Goal: Task Accomplishment & Management: Manage account settings

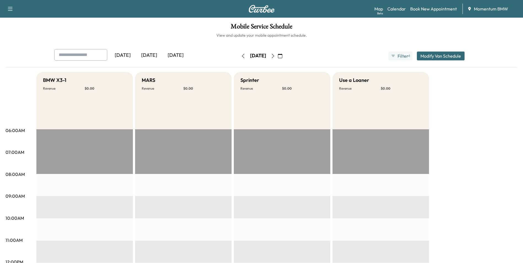
click at [241, 56] on icon "button" at bounding box center [243, 56] width 4 height 4
click at [241, 57] on icon "button" at bounding box center [243, 56] width 4 height 4
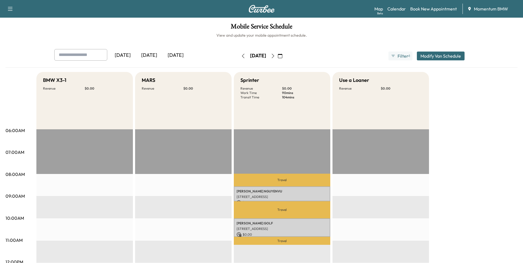
click at [241, 58] on icon "button" at bounding box center [243, 56] width 4 height 4
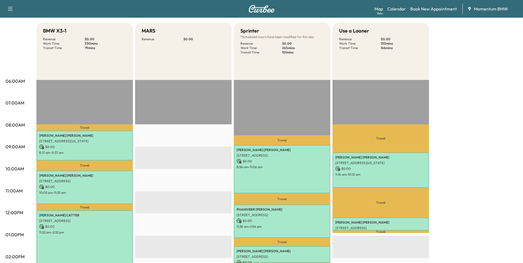
scroll to position [83, 0]
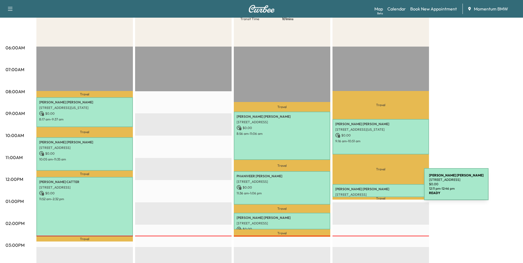
click at [383, 188] on p "[PERSON_NAME]" at bounding box center [380, 189] width 91 height 4
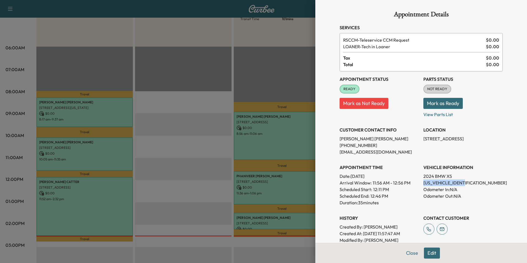
drag, startPoint x: 465, startPoint y: 182, endPoint x: 420, endPoint y: 184, distance: 44.7
click at [423, 184] on p "[US_VEHICLE_IDENTIFICATION_NUMBER]" at bounding box center [462, 182] width 79 height 7
drag, startPoint x: 420, startPoint y: 184, endPoint x: 457, endPoint y: 184, distance: 37.2
copy p "[US_VEHICLE_IDENTIFICATION_NUMBER]"
drag, startPoint x: 457, startPoint y: 139, endPoint x: 420, endPoint y: 141, distance: 37.0
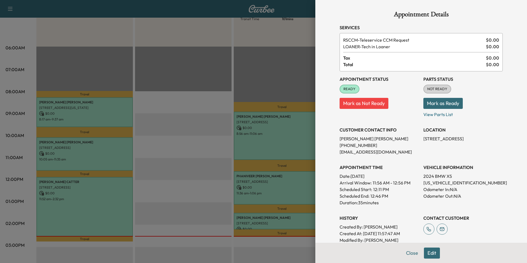
click at [423, 141] on p "[STREET_ADDRESS]" at bounding box center [462, 138] width 79 height 7
copy p "[STREET_ADDRESS]"
click at [410, 253] on button "Close" at bounding box center [411, 253] width 19 height 11
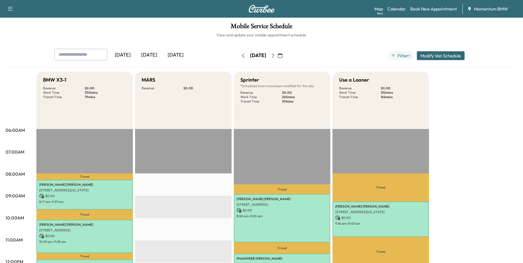
scroll to position [0, 0]
click at [437, 11] on link "Book New Appointment" at bounding box center [433, 9] width 47 height 7
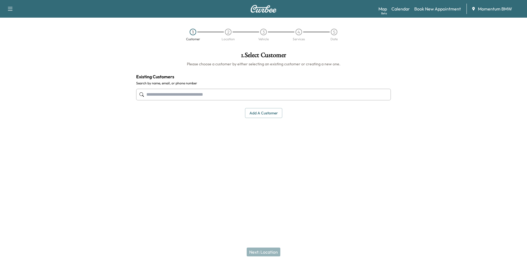
click at [267, 115] on button "Add a customer" at bounding box center [263, 113] width 37 height 10
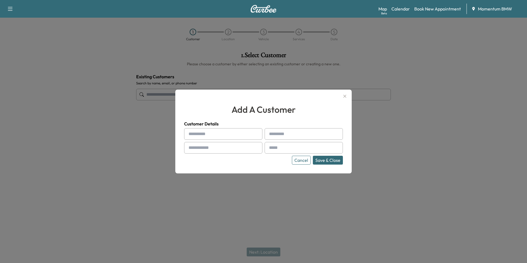
click at [213, 136] on input "text" at bounding box center [223, 134] width 78 height 12
type input "*"
type input "*****"
type input "******"
click at [228, 150] on input "text" at bounding box center [223, 148] width 78 height 12
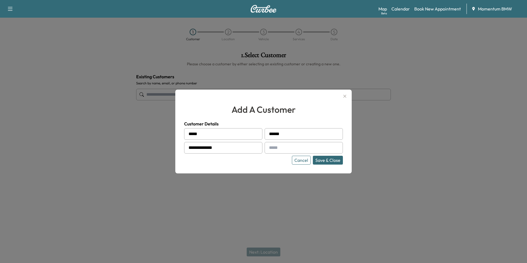
type input "**********"
click at [327, 161] on button "Save & Close" at bounding box center [328, 160] width 30 height 9
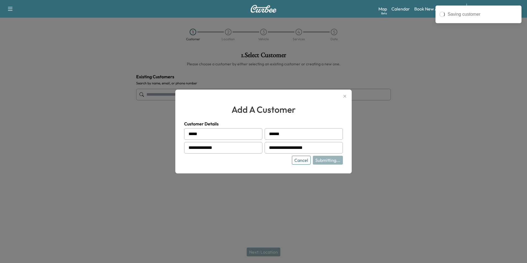
type input "**********"
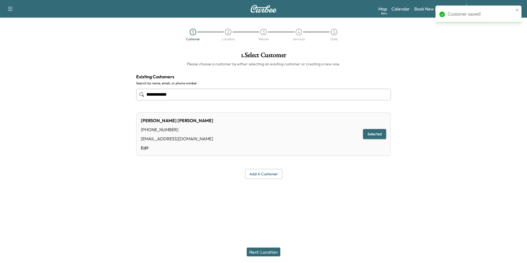
click at [270, 253] on button "Next: Location" at bounding box center [264, 252] width 34 height 9
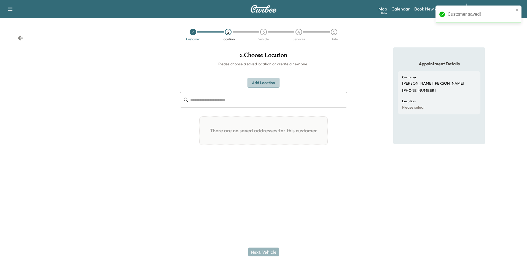
click at [275, 83] on button "Add Location" at bounding box center [264, 83] width 32 height 10
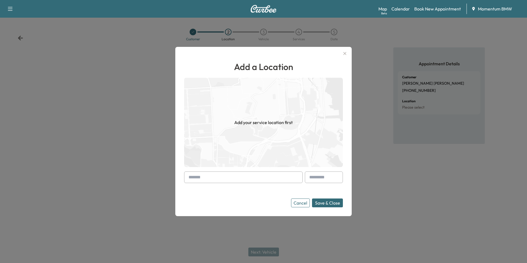
click at [238, 180] on input "text" at bounding box center [243, 177] width 119 height 12
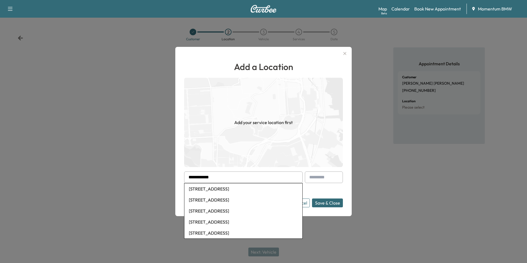
click at [243, 189] on li "[STREET_ADDRESS]" at bounding box center [243, 188] width 118 height 11
type input "**********"
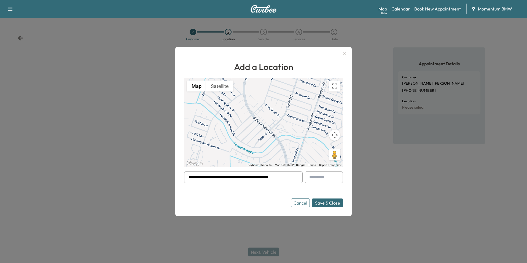
click at [327, 202] on button "Save & Close" at bounding box center [327, 202] width 31 height 9
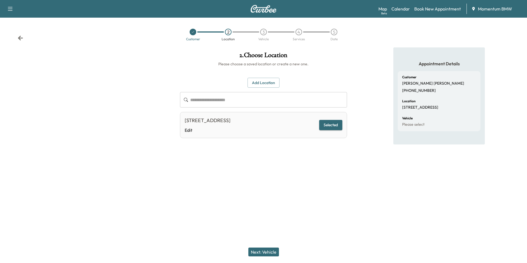
click at [268, 251] on button "Next: Vehicle" at bounding box center [263, 252] width 31 height 9
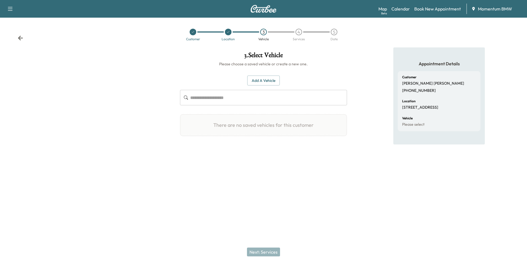
click at [265, 79] on button "Add a Vehicle" at bounding box center [263, 81] width 33 height 10
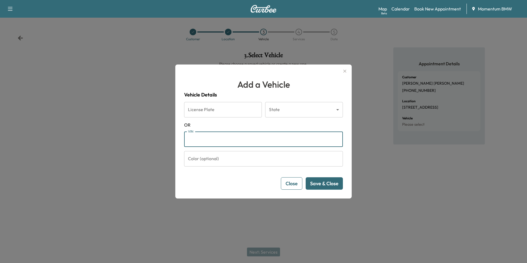
paste input "**********"
type input "**********"
click at [331, 185] on button "Save & Close" at bounding box center [324, 183] width 37 height 12
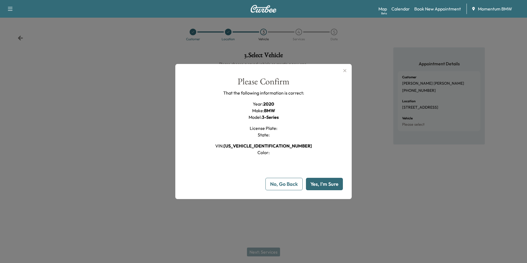
click at [331, 185] on button "Yes, I'm Sure" at bounding box center [324, 184] width 37 height 12
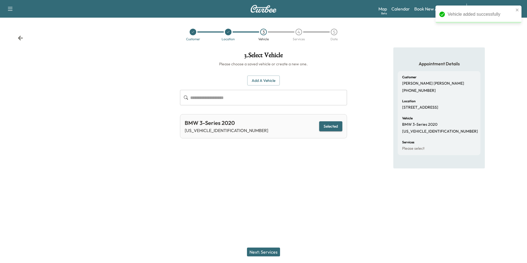
click at [268, 252] on button "Next: Services" at bounding box center [263, 252] width 33 height 9
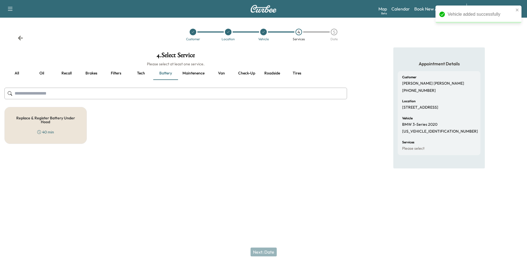
click at [42, 74] on button "Oil" at bounding box center [41, 73] width 25 height 13
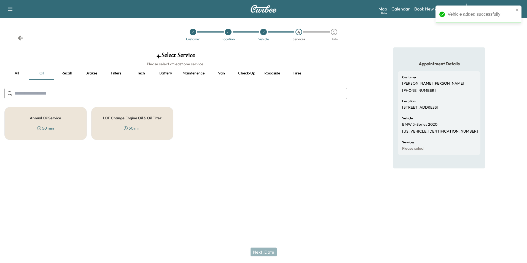
click at [50, 117] on h5 "Annual Oil Service" at bounding box center [45, 118] width 31 height 4
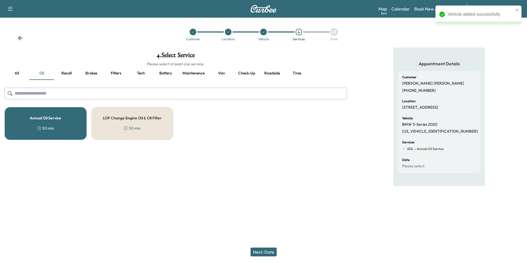
click at [270, 253] on button "Next: Date" at bounding box center [264, 252] width 26 height 9
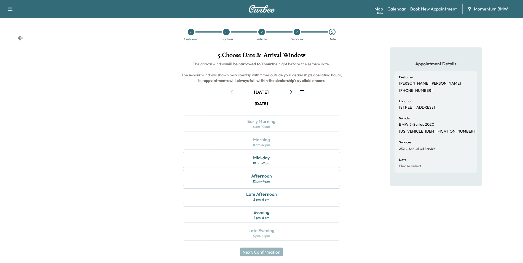
click at [302, 92] on icon "button" at bounding box center [302, 92] width 4 height 4
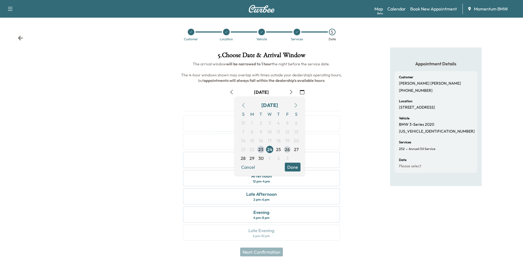
click at [288, 149] on span "26" at bounding box center [287, 149] width 5 height 7
click at [294, 165] on button "Done" at bounding box center [293, 167] width 16 height 9
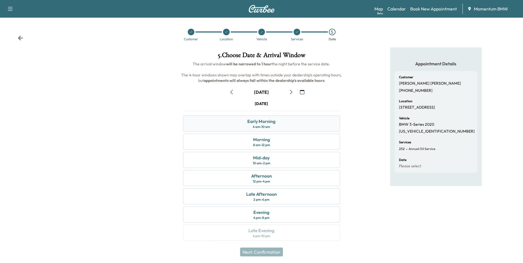
click at [280, 124] on div "Early Morning 6 am - 10 am" at bounding box center [261, 124] width 157 height 16
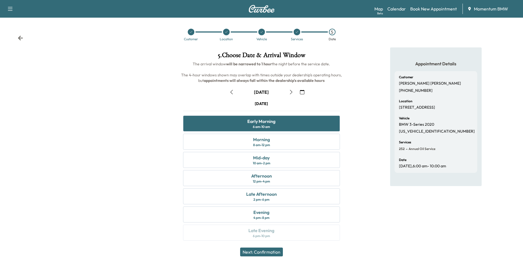
click at [267, 250] on button "Next: Confirmation" at bounding box center [261, 252] width 43 height 9
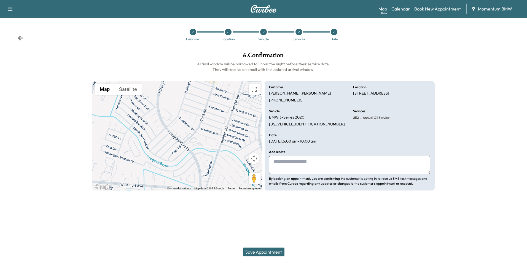
click at [305, 165] on textarea at bounding box center [349, 165] width 161 height 18
type textarea "*******"
click at [275, 253] on button "Save Appointment" at bounding box center [264, 252] width 42 height 9
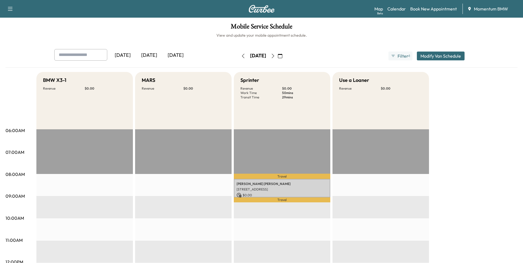
click at [282, 57] on icon "button" at bounding box center [280, 56] width 4 height 4
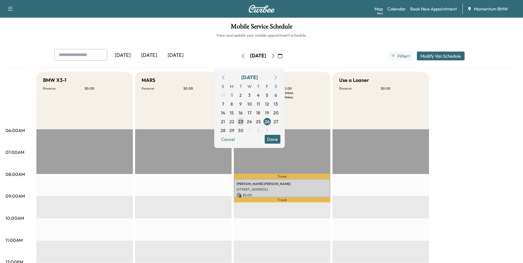
click at [243, 123] on span "23" at bounding box center [240, 121] width 5 height 7
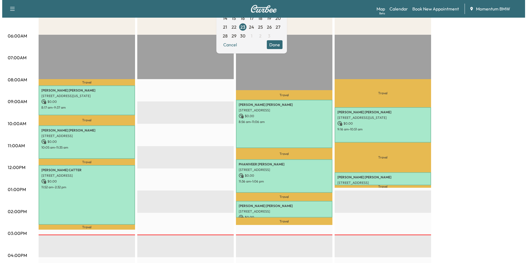
scroll to position [110, 0]
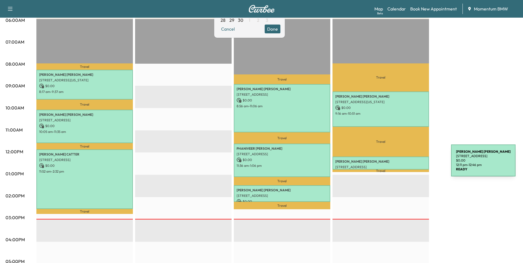
click at [410, 165] on p "[STREET_ADDRESS]" at bounding box center [380, 167] width 91 height 4
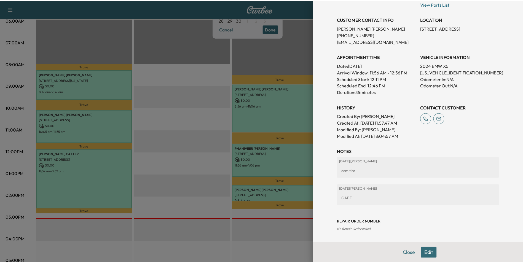
scroll to position [111, 0]
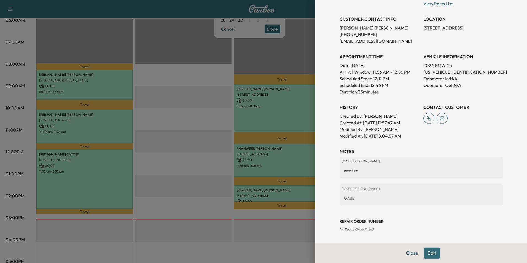
click at [410, 255] on button "Close" at bounding box center [411, 253] width 19 height 11
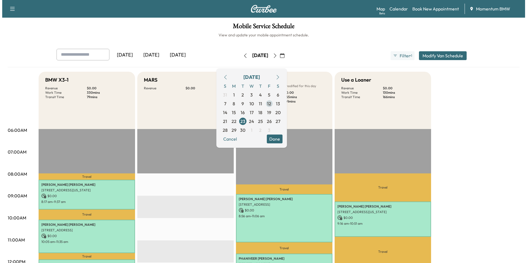
scroll to position [0, 0]
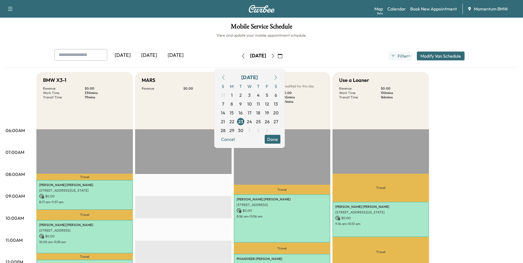
click at [274, 56] on icon "button" at bounding box center [273, 56] width 2 height 4
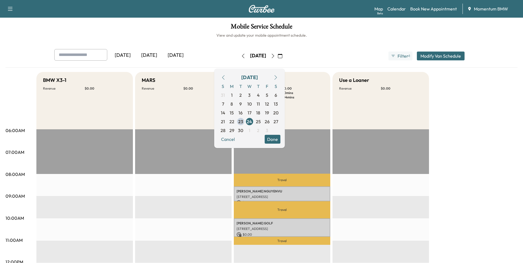
click at [280, 137] on button "Done" at bounding box center [273, 139] width 16 height 9
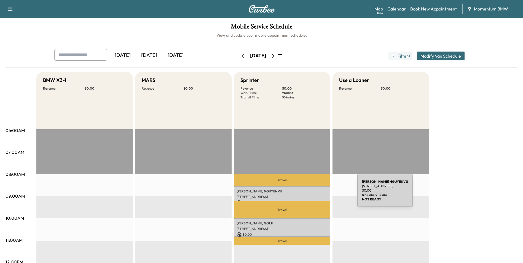
click at [316, 195] on p "[STREET_ADDRESS]" at bounding box center [282, 197] width 91 height 4
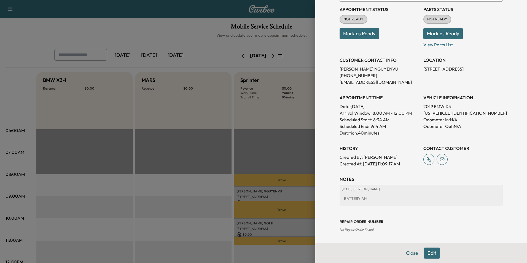
scroll to position [63, 0]
click at [407, 252] on button "Close" at bounding box center [411, 253] width 19 height 11
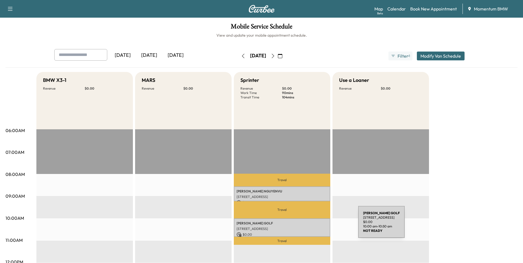
click at [317, 227] on p "[STREET_ADDRESS]" at bounding box center [282, 229] width 91 height 4
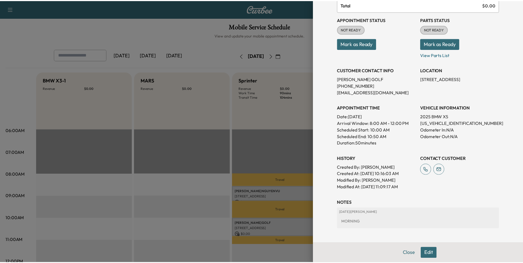
scroll to position [77, 0]
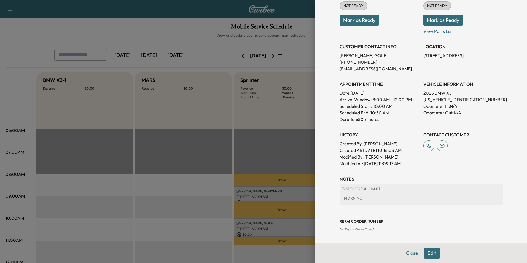
drag, startPoint x: 410, startPoint y: 255, endPoint x: 403, endPoint y: 242, distance: 15.2
click at [410, 255] on button "Close" at bounding box center [411, 253] width 19 height 11
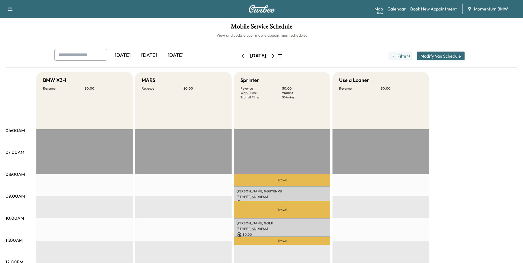
click at [275, 56] on icon "button" at bounding box center [273, 56] width 4 height 4
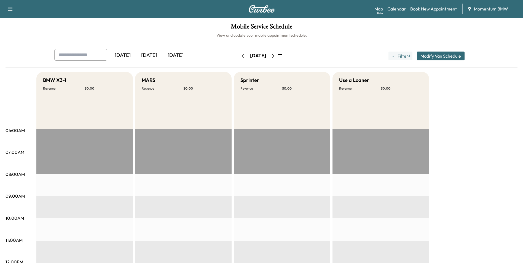
click at [425, 8] on link "Book New Appointment" at bounding box center [433, 9] width 47 height 7
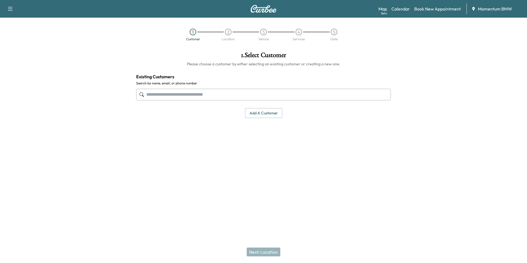
click at [260, 113] on button "Add a customer" at bounding box center [263, 113] width 37 height 10
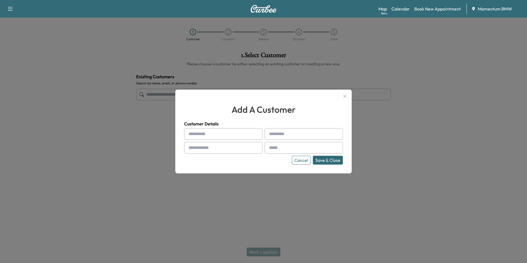
click at [213, 135] on input "text" at bounding box center [223, 134] width 78 height 12
click at [198, 134] on input "****" at bounding box center [223, 134] width 78 height 12
type input "*****"
click at [284, 136] on input "text" at bounding box center [304, 134] width 78 height 12
type input "*********"
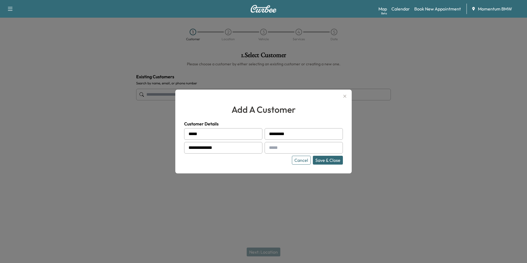
type input "**********"
click at [333, 159] on button "Save & Close" at bounding box center [328, 160] width 30 height 9
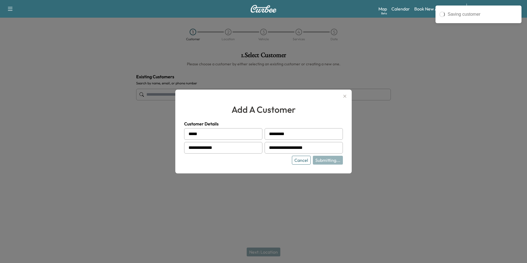
type input "**********"
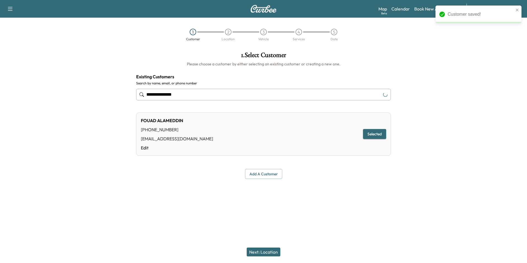
click at [266, 253] on button "Next: Location" at bounding box center [264, 252] width 34 height 9
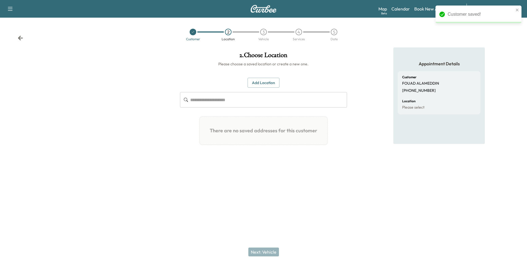
click at [269, 85] on button "Add Location" at bounding box center [264, 83] width 32 height 10
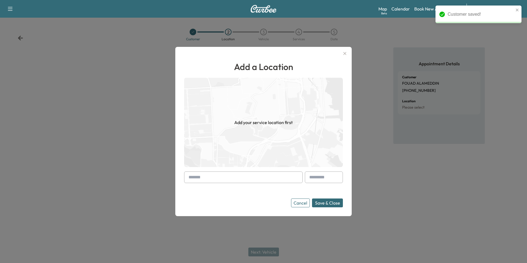
click at [223, 179] on input "text" at bounding box center [243, 177] width 119 height 12
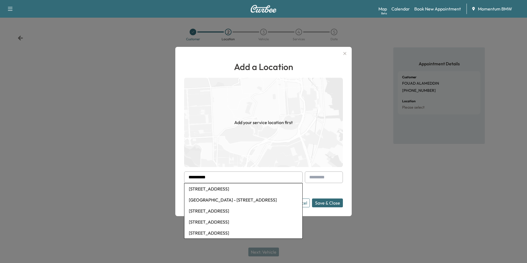
click at [240, 190] on li "[STREET_ADDRESS]" at bounding box center [243, 188] width 118 height 11
type input "**********"
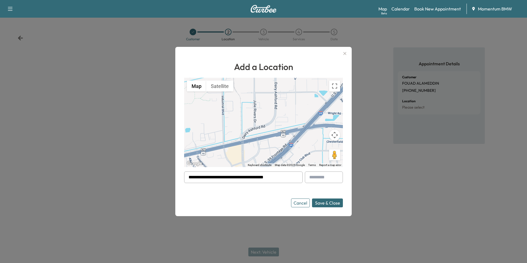
click at [320, 179] on input "text" at bounding box center [324, 177] width 38 height 12
type input "***"
click at [333, 202] on button "Save & Close" at bounding box center [327, 202] width 31 height 9
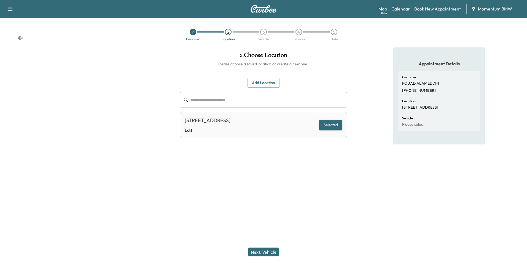
click at [270, 251] on button "Next: Vehicle" at bounding box center [263, 252] width 31 height 9
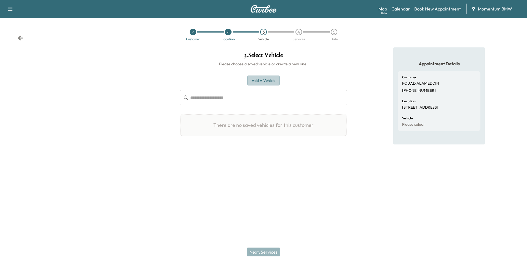
click at [270, 81] on button "Add a Vehicle" at bounding box center [263, 81] width 33 height 10
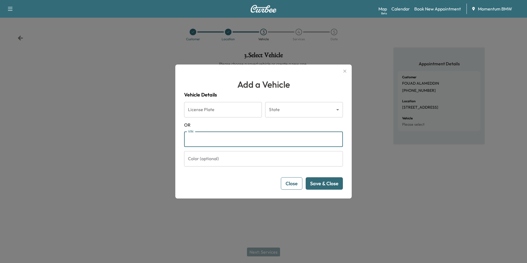
paste input "**********"
type input "**********"
click at [327, 185] on button "Save & Close" at bounding box center [324, 183] width 37 height 12
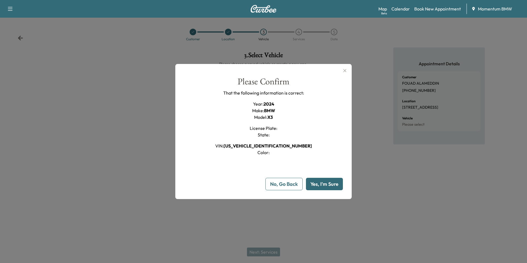
click at [332, 185] on button "Yes, I'm Sure" at bounding box center [324, 184] width 37 height 12
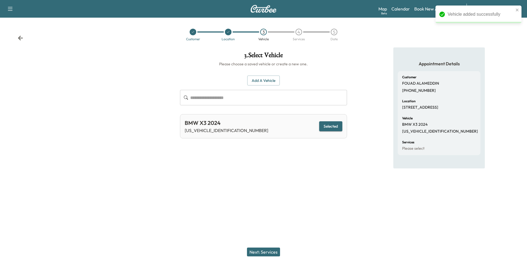
click at [272, 252] on button "Next: Services" at bounding box center [263, 252] width 33 height 9
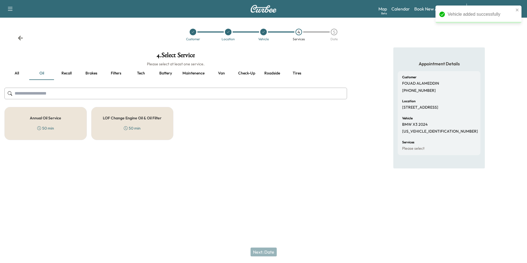
click at [69, 71] on button "Recall" at bounding box center [66, 73] width 25 height 13
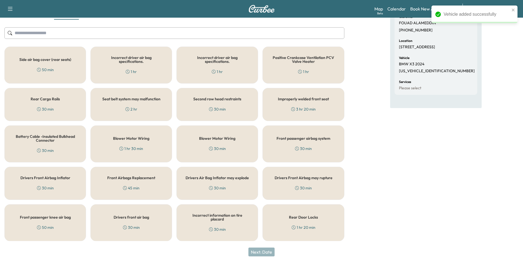
scroll to position [61, 0]
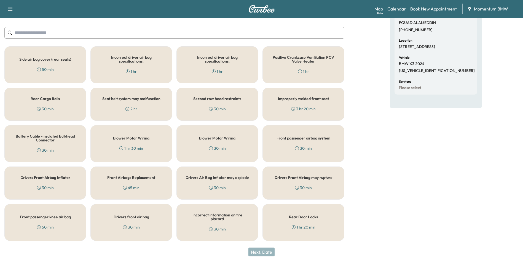
click at [307, 218] on h5 "Rear Door Locks" at bounding box center [303, 217] width 29 height 4
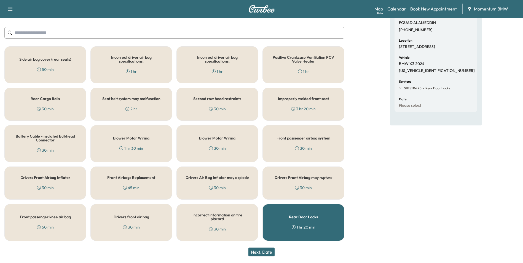
click at [268, 251] on button "Next: Date" at bounding box center [261, 252] width 26 height 9
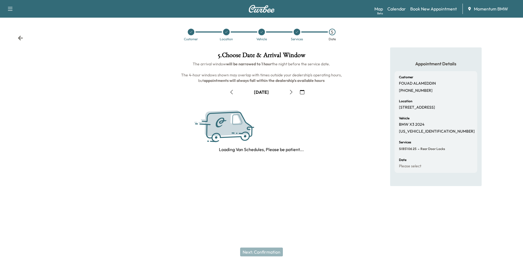
scroll to position [0, 0]
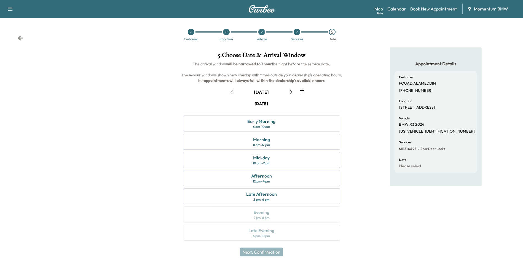
click at [302, 93] on icon "button" at bounding box center [302, 92] width 4 height 4
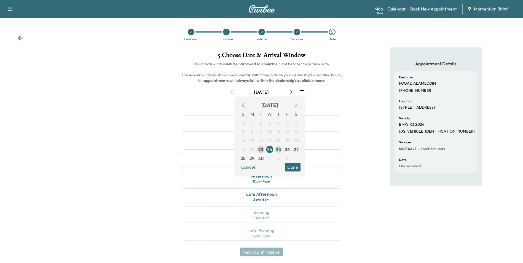
click at [279, 150] on span "25" at bounding box center [278, 149] width 5 height 7
click at [294, 168] on button "Done" at bounding box center [293, 167] width 16 height 9
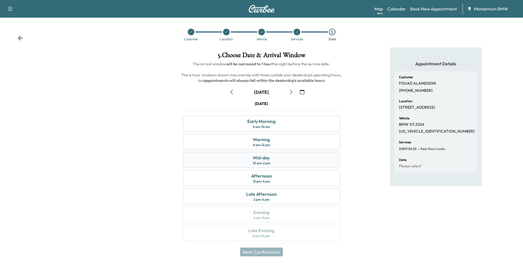
click at [259, 159] on div "Mid-day" at bounding box center [261, 157] width 17 height 7
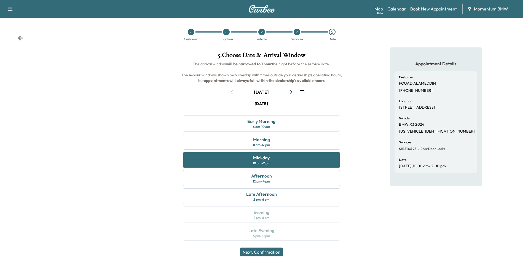
click at [260, 251] on button "Next: Confirmation" at bounding box center [261, 252] width 43 height 9
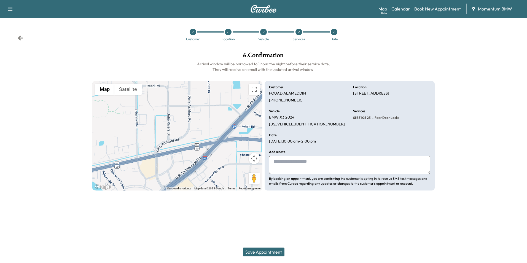
drag, startPoint x: 328, startPoint y: 167, endPoint x: 327, endPoint y: 163, distance: 3.7
click at [328, 166] on textarea at bounding box center [349, 165] width 161 height 18
type textarea "*******"
click at [263, 251] on button "Save Appointment" at bounding box center [264, 252] width 42 height 9
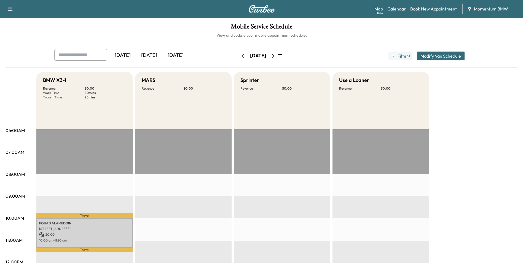
click at [275, 57] on icon "button" at bounding box center [273, 56] width 4 height 4
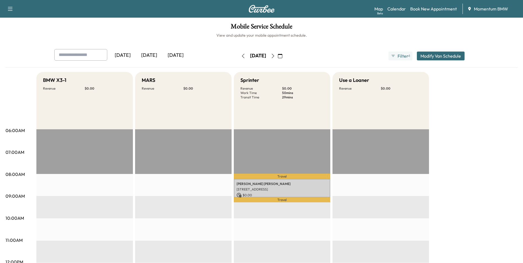
click at [285, 53] on button "button" at bounding box center [279, 56] width 9 height 9
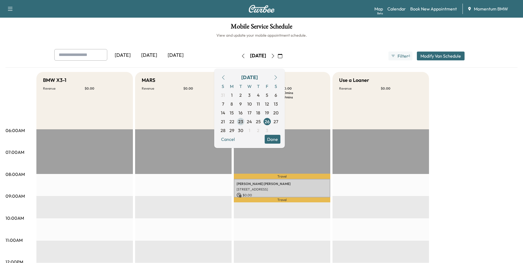
click at [243, 124] on span "23" at bounding box center [240, 121] width 5 height 7
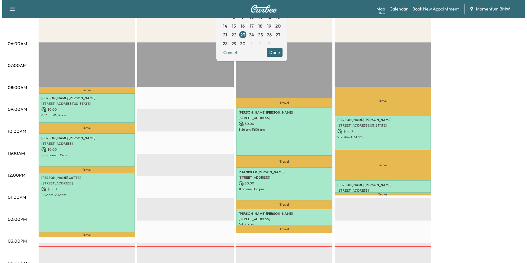
scroll to position [110, 0]
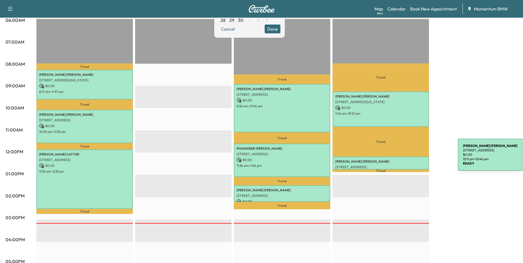
click at [417, 159] on p "[PERSON_NAME]" at bounding box center [380, 161] width 91 height 4
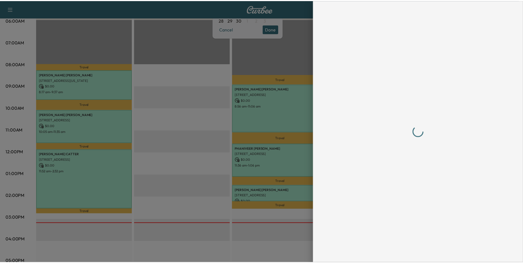
scroll to position [0, 0]
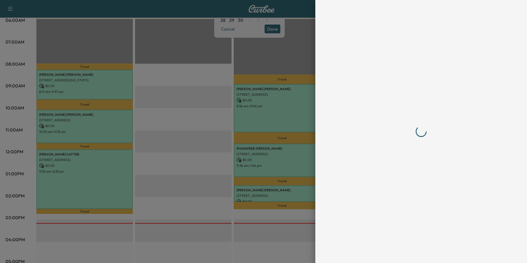
click at [408, 252] on div at bounding box center [421, 131] width 176 height 263
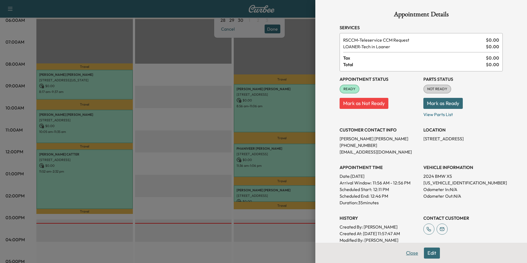
click at [412, 253] on button "Close" at bounding box center [411, 253] width 19 height 11
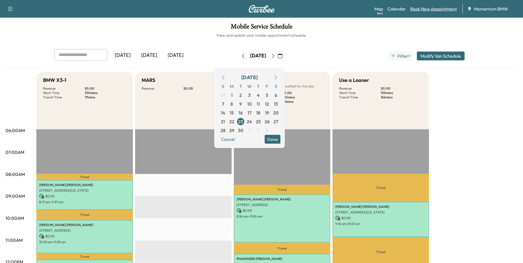
click at [432, 10] on link "Book New Appointment" at bounding box center [433, 9] width 47 height 7
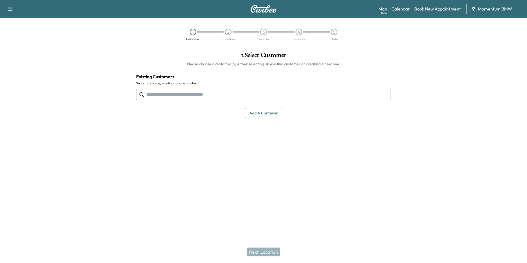
click at [216, 96] on input "text" at bounding box center [263, 95] width 255 height 12
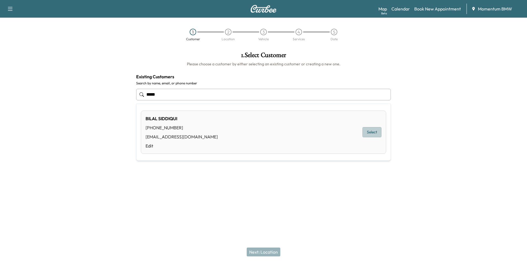
click at [377, 132] on button "Select" at bounding box center [372, 132] width 19 height 10
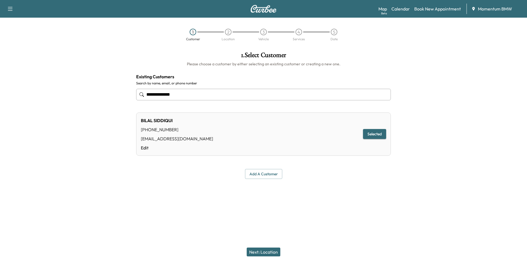
type input "**********"
click at [264, 252] on button "Next: Location" at bounding box center [264, 252] width 34 height 9
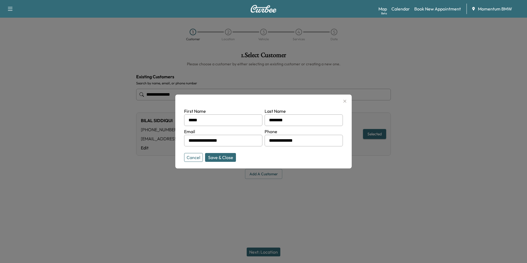
click at [222, 159] on button "Save & Close" at bounding box center [220, 157] width 31 height 9
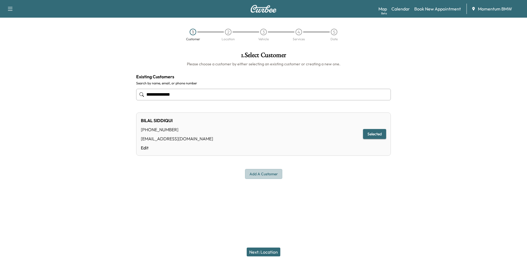
click at [267, 176] on button "Add a customer" at bounding box center [263, 174] width 37 height 10
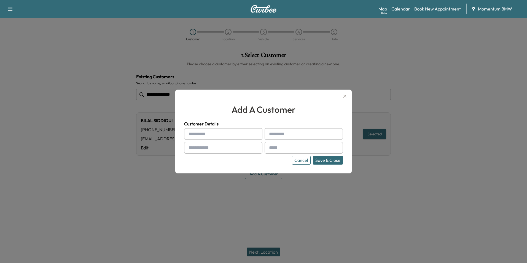
click at [231, 137] on input "text" at bounding box center [223, 134] width 78 height 12
type input "*****"
type input "********"
type input "**********"
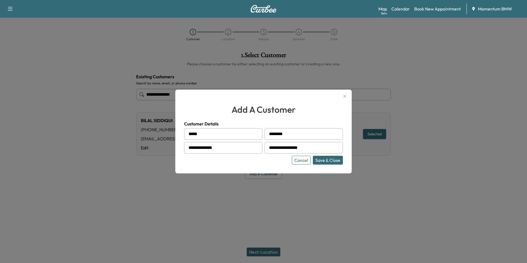
click at [331, 159] on button "Save & Close" at bounding box center [328, 160] width 30 height 9
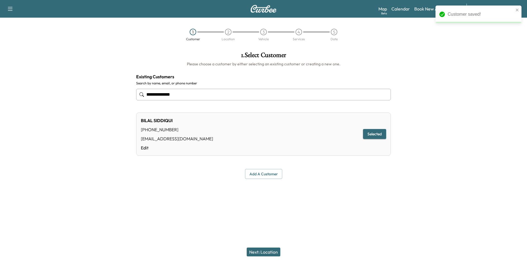
click at [273, 252] on button "Next: Location" at bounding box center [264, 252] width 34 height 9
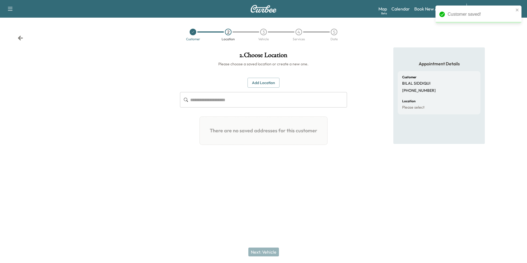
click at [237, 102] on input "text" at bounding box center [268, 99] width 157 height 15
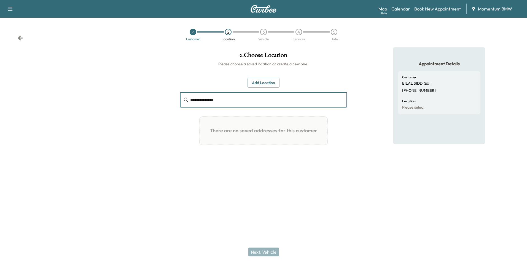
type input "**********"
click at [267, 84] on button "Add Location" at bounding box center [264, 83] width 32 height 10
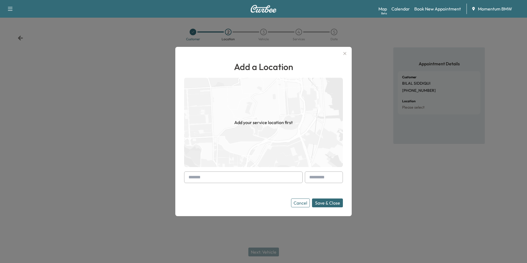
click at [256, 177] on input "text" at bounding box center [243, 177] width 119 height 12
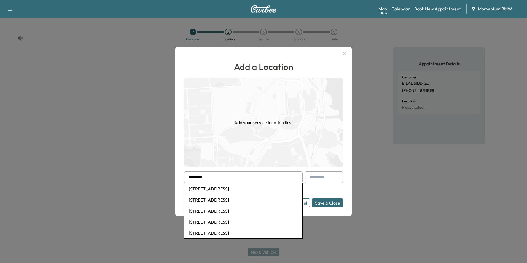
click at [254, 188] on li "[STREET_ADDRESS]" at bounding box center [243, 188] width 118 height 11
type input "**********"
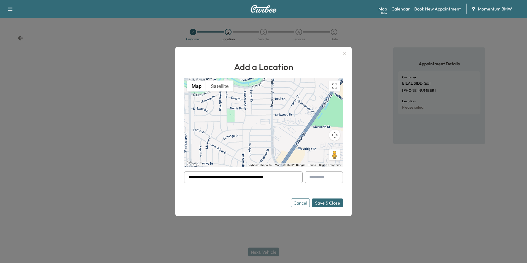
click at [331, 203] on button "Save & Close" at bounding box center [327, 202] width 31 height 9
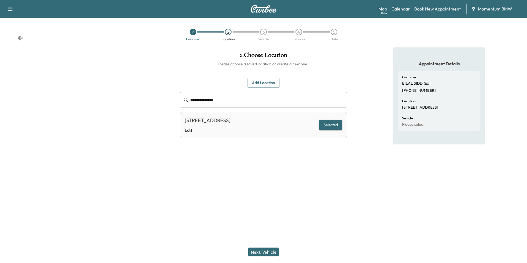
click at [269, 252] on button "Next: Vehicle" at bounding box center [263, 252] width 31 height 9
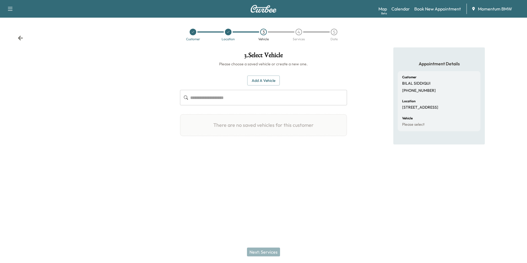
click at [265, 81] on button "Add a Vehicle" at bounding box center [263, 81] width 33 height 10
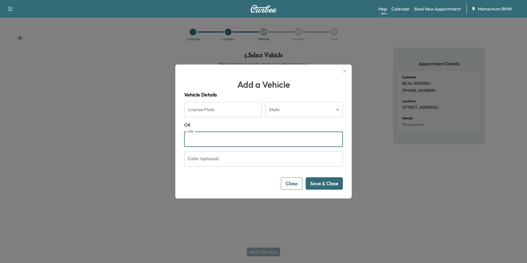
paste input "**********"
type input "**********"
click at [330, 185] on button "Save & Close" at bounding box center [324, 183] width 37 height 12
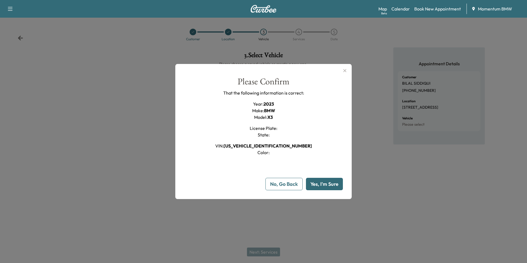
click at [331, 184] on button "Yes, I'm Sure" at bounding box center [324, 184] width 37 height 12
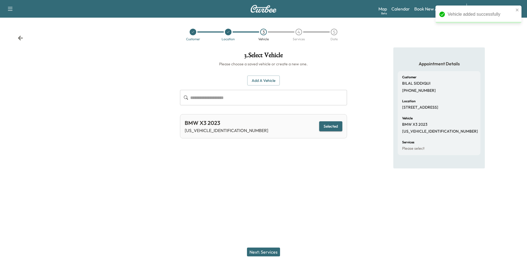
click at [267, 252] on button "Next: Services" at bounding box center [263, 252] width 33 height 9
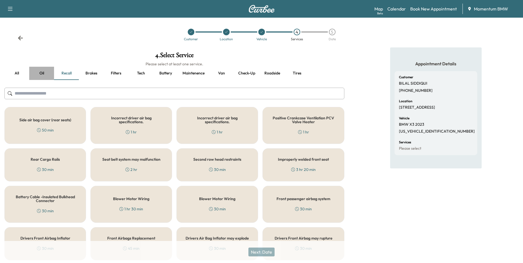
click at [41, 72] on button "Oil" at bounding box center [41, 73] width 25 height 13
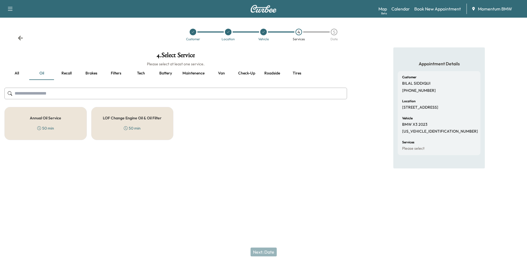
click at [52, 120] on div "Annual Oil Service 50 min" at bounding box center [45, 123] width 82 height 33
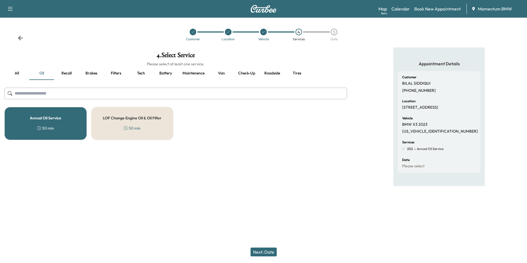
click at [270, 252] on button "Next: Date" at bounding box center [264, 252] width 26 height 9
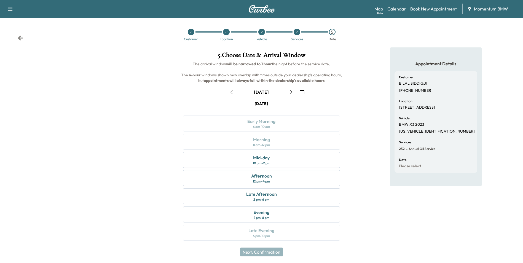
click at [302, 93] on icon "button" at bounding box center [302, 92] width 4 height 4
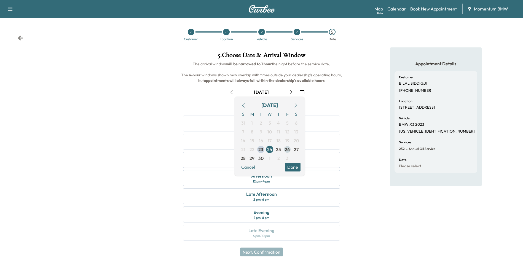
click at [288, 151] on span "26" at bounding box center [287, 149] width 5 height 7
click at [291, 166] on button "Done" at bounding box center [293, 167] width 16 height 9
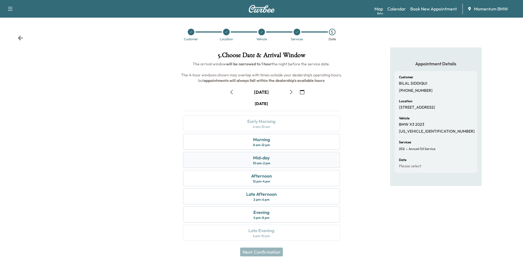
click at [262, 157] on div "Mid-day" at bounding box center [261, 157] width 17 height 7
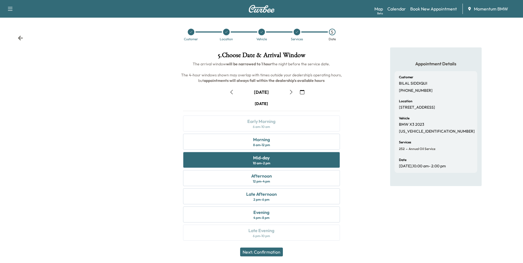
click at [267, 253] on button "Next: Confirmation" at bounding box center [261, 252] width 43 height 9
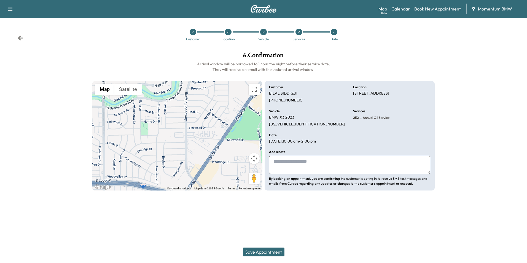
drag, startPoint x: 316, startPoint y: 167, endPoint x: 320, endPoint y: 166, distance: 3.4
click at [316, 167] on textarea at bounding box center [349, 165] width 161 height 18
type textarea "*******"
click at [268, 252] on button "Save Appointment" at bounding box center [264, 252] width 42 height 9
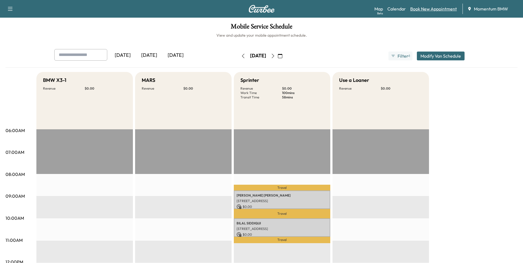
click at [431, 9] on link "Book New Appointment" at bounding box center [433, 9] width 47 height 7
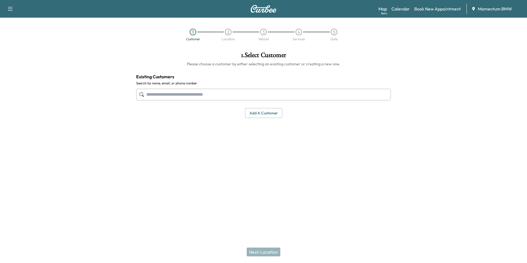
click at [243, 96] on input "text" at bounding box center [263, 95] width 255 height 12
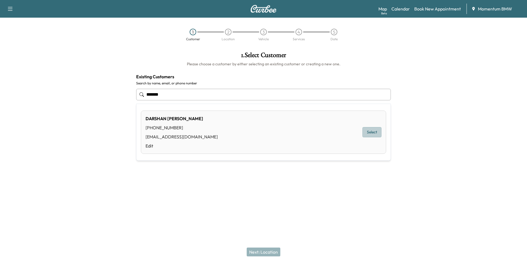
click at [373, 131] on button "Select" at bounding box center [372, 132] width 19 height 10
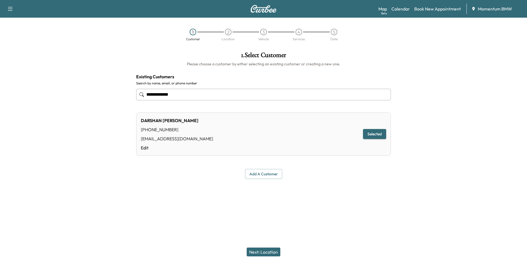
type input "**********"
click at [272, 251] on button "Next: Location" at bounding box center [264, 252] width 34 height 9
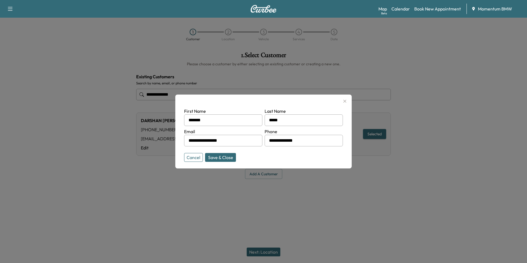
click at [241, 142] on input "**********" at bounding box center [223, 141] width 78 height 12
click at [228, 158] on button "Save & Close" at bounding box center [220, 157] width 31 height 9
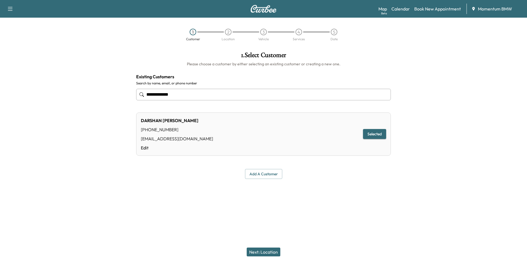
click at [259, 251] on button "Next: Location" at bounding box center [264, 252] width 34 height 9
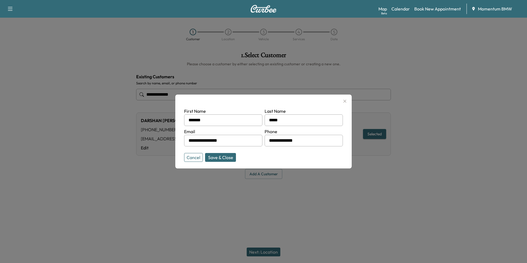
click at [222, 157] on button "Save & Close" at bounding box center [220, 157] width 31 height 9
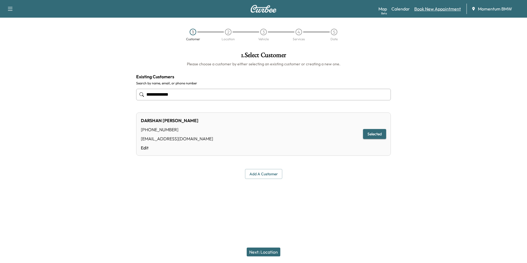
click at [438, 10] on link "Book New Appointment" at bounding box center [437, 9] width 47 height 7
click at [265, 176] on button "Add a customer" at bounding box center [263, 174] width 37 height 10
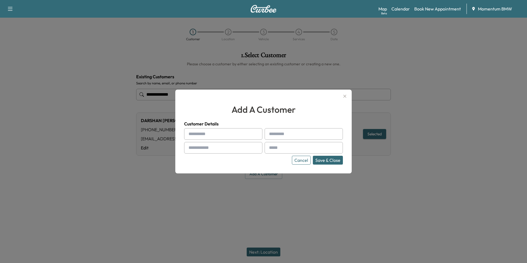
click at [208, 135] on input "text" at bounding box center [223, 134] width 78 height 12
type input "*******"
type input "*****"
type input "**********"
click at [289, 150] on input "text" at bounding box center [304, 148] width 78 height 12
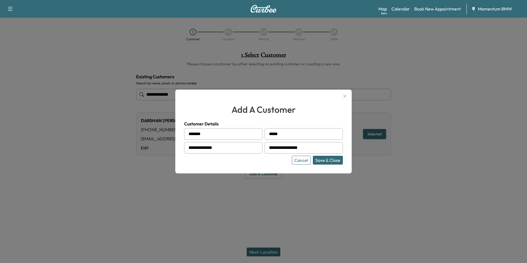
type input "**********"
click at [337, 162] on button "Save & Close" at bounding box center [328, 160] width 30 height 9
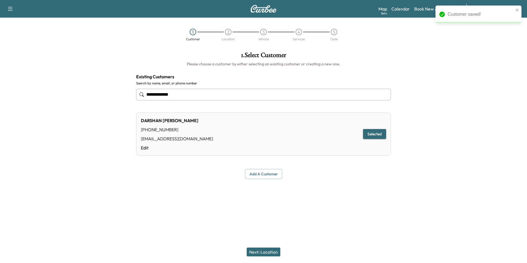
click at [265, 249] on button "Next: Location" at bounding box center [264, 252] width 34 height 9
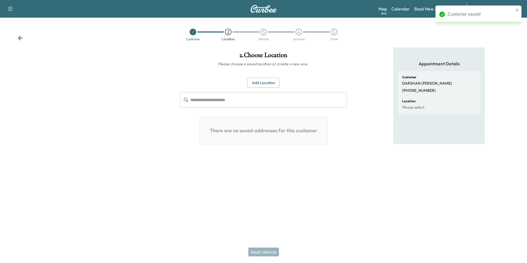
click at [270, 82] on button "Add Location" at bounding box center [264, 83] width 32 height 10
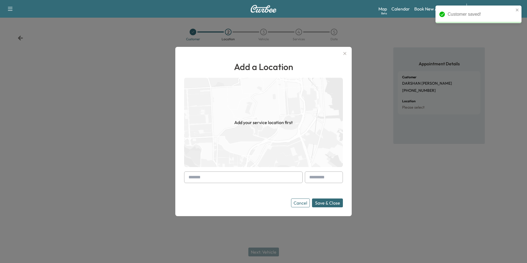
click at [256, 179] on input "text" at bounding box center [243, 177] width 119 height 12
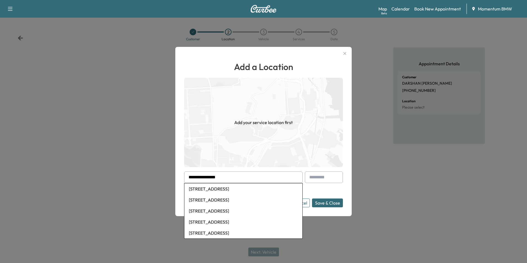
click at [248, 188] on li "[STREET_ADDRESS]" at bounding box center [243, 188] width 118 height 11
type input "**********"
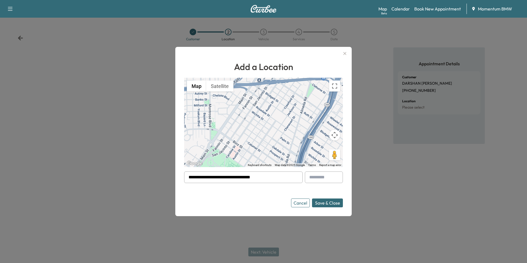
click at [333, 204] on button "Save & Close" at bounding box center [327, 202] width 31 height 9
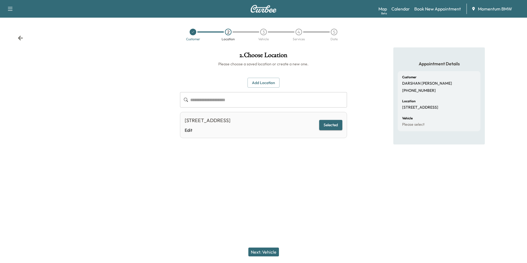
click at [263, 252] on button "Next: Vehicle" at bounding box center [263, 252] width 31 height 9
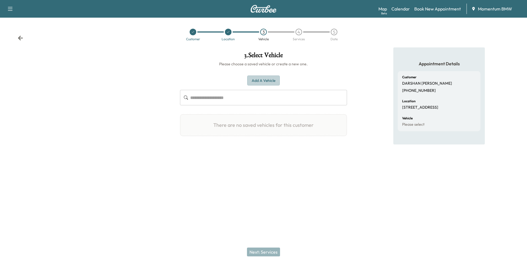
click at [261, 80] on button "Add a Vehicle" at bounding box center [263, 81] width 33 height 10
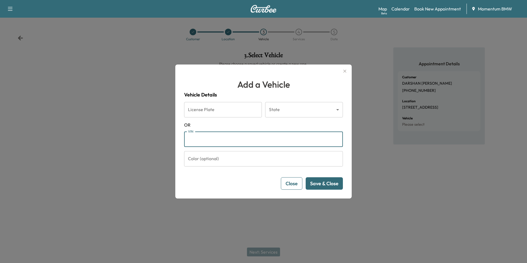
paste input "**********"
type input "**********"
click at [331, 185] on button "Save & Close" at bounding box center [324, 183] width 37 height 12
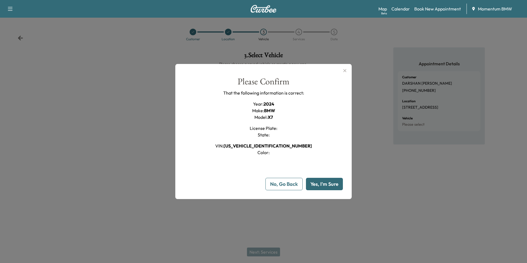
click at [331, 183] on button "Yes, I'm Sure" at bounding box center [324, 184] width 37 height 12
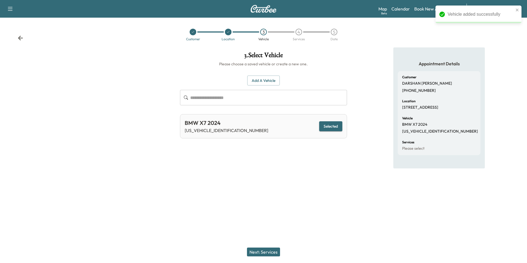
click at [272, 252] on button "Next: Services" at bounding box center [263, 252] width 33 height 9
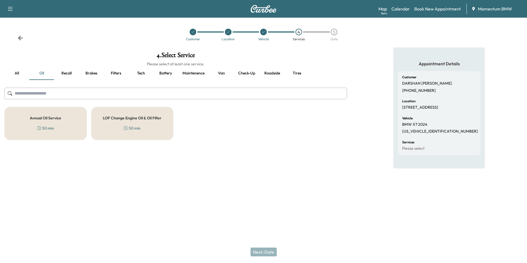
click at [43, 117] on h5 "Annual Oil Service" at bounding box center [45, 118] width 31 height 4
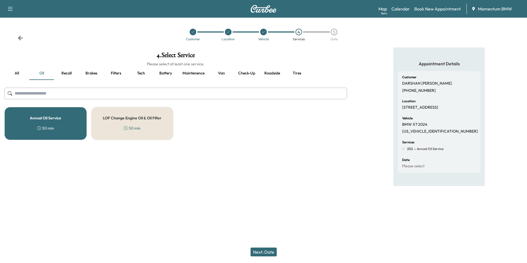
click at [116, 74] on button "Filters" at bounding box center [116, 73] width 25 height 13
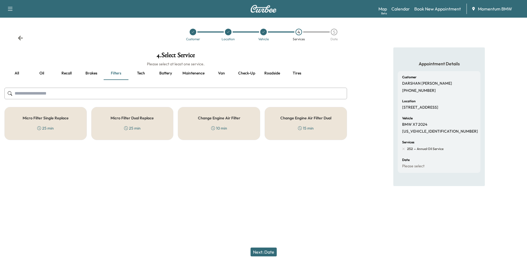
click at [62, 119] on h5 "Micro Filter Single Replace" at bounding box center [46, 118] width 46 height 4
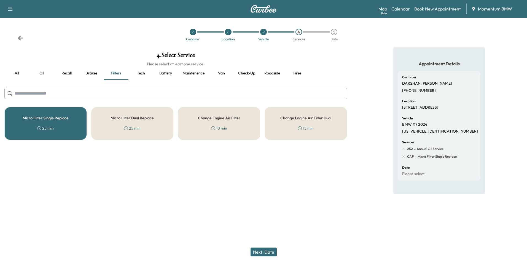
click at [268, 251] on button "Next: Date" at bounding box center [264, 252] width 26 height 9
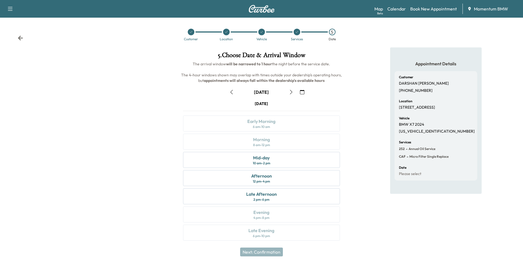
click at [303, 93] on icon "button" at bounding box center [302, 92] width 4 height 4
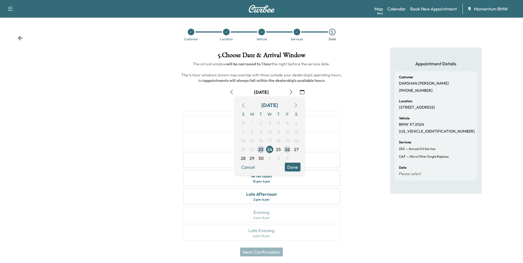
click at [287, 149] on span "26" at bounding box center [287, 149] width 5 height 7
click at [293, 167] on button "Done" at bounding box center [293, 167] width 16 height 9
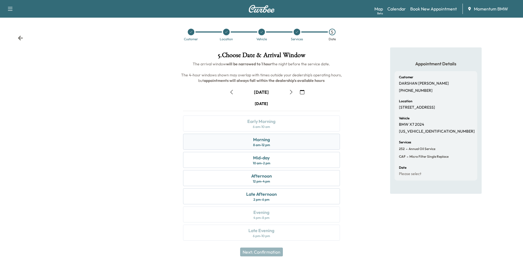
click at [257, 141] on div "Morning" at bounding box center [261, 139] width 17 height 7
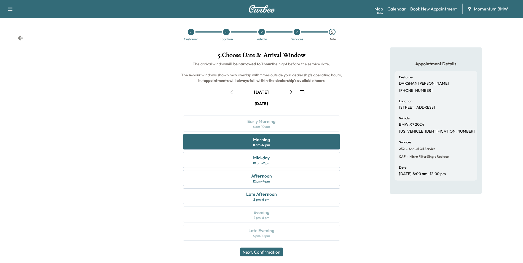
click at [269, 250] on button "Next: Confirmation" at bounding box center [261, 252] width 43 height 9
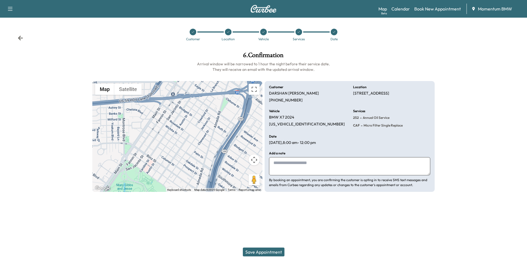
click at [297, 163] on textarea at bounding box center [349, 166] width 161 height 18
type textarea "********"
click at [270, 251] on button "Save Appointment" at bounding box center [264, 252] width 42 height 9
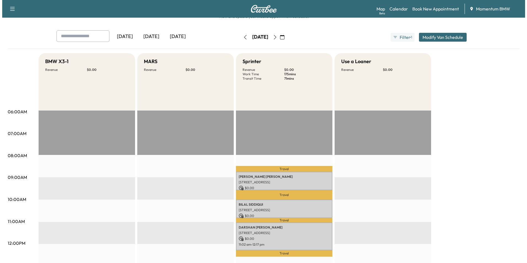
scroll to position [28, 0]
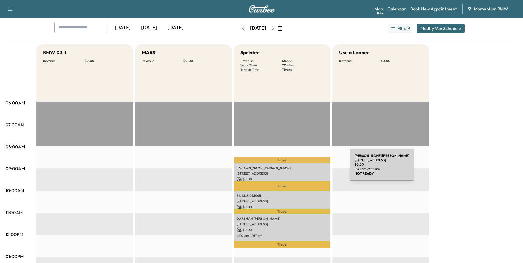
click at [308, 168] on p "[PERSON_NAME]" at bounding box center [282, 168] width 91 height 4
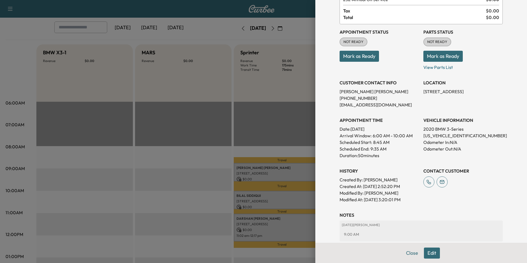
scroll to position [77, 0]
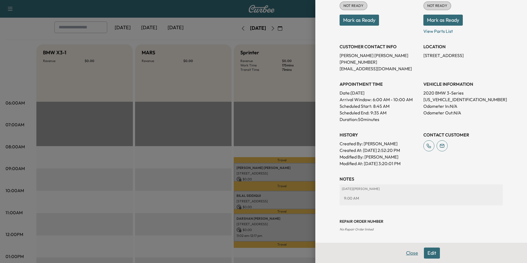
click at [407, 252] on button "Close" at bounding box center [411, 253] width 19 height 11
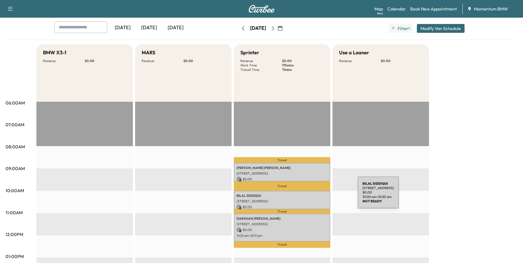
click at [316, 196] on p "[PERSON_NAME]" at bounding box center [282, 196] width 91 height 4
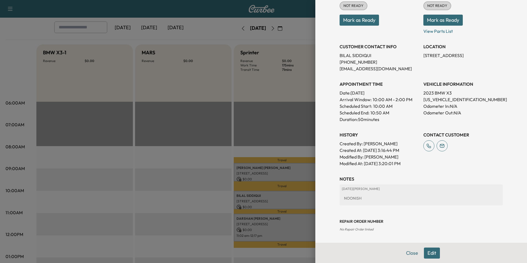
click at [409, 254] on button "Close" at bounding box center [411, 253] width 19 height 11
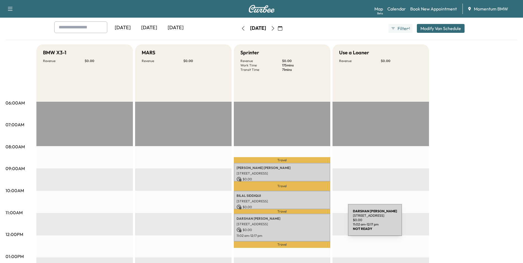
click at [307, 223] on p "[STREET_ADDRESS]" at bounding box center [282, 224] width 91 height 4
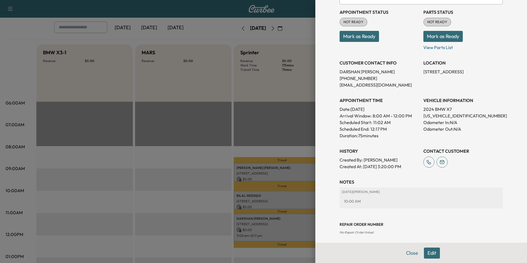
scroll to position [70, 0]
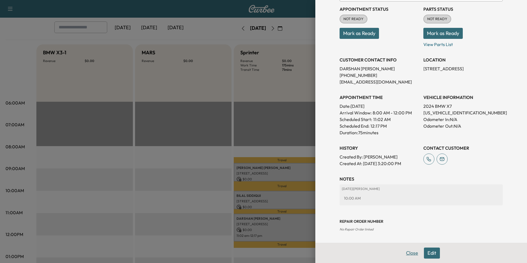
click at [411, 254] on button "Close" at bounding box center [411, 253] width 19 height 11
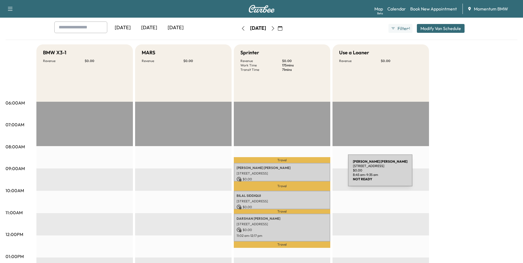
click at [307, 174] on p "[STREET_ADDRESS]" at bounding box center [282, 173] width 91 height 4
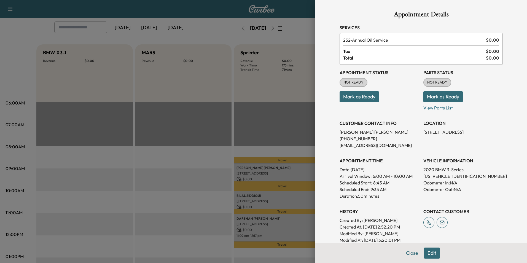
drag, startPoint x: 407, startPoint y: 252, endPoint x: 380, endPoint y: 246, distance: 27.6
click at [407, 252] on button "Close" at bounding box center [411, 253] width 19 height 11
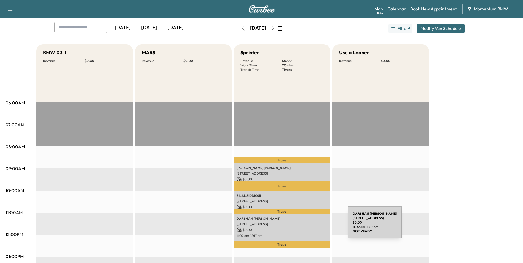
click at [306, 226] on div "[PERSON_NAME] [STREET_ADDRESS] $ 0.00 11:02 am - 12:17 pm" at bounding box center [282, 228] width 96 height 28
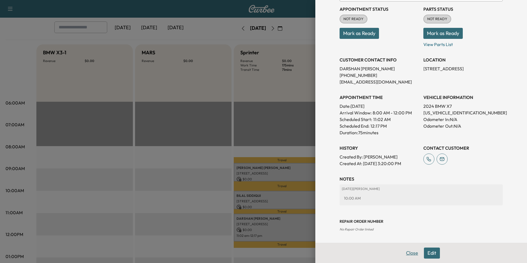
click at [407, 253] on button "Close" at bounding box center [411, 253] width 19 height 11
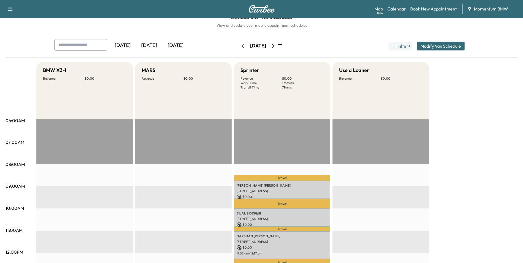
scroll to position [0, 0]
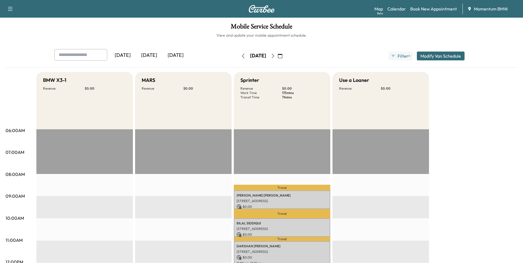
click at [238, 53] on button "button" at bounding box center [242, 56] width 9 height 9
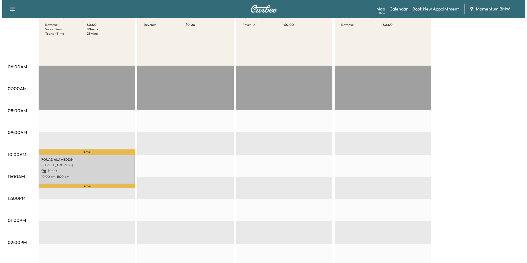
scroll to position [83, 0]
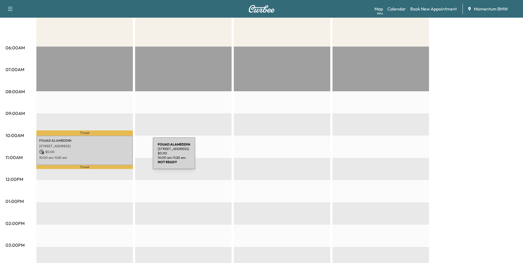
click at [111, 157] on p "10:00 am - 11:20 am" at bounding box center [84, 157] width 91 height 4
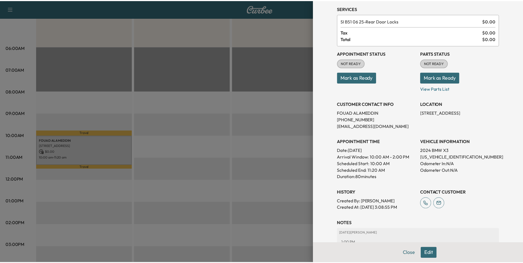
scroll to position [63, 0]
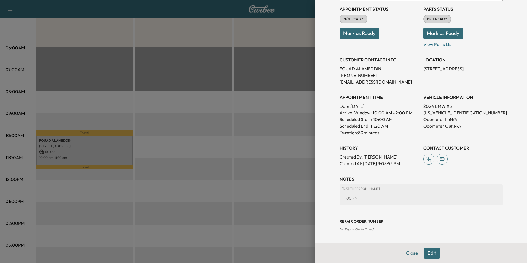
click at [410, 252] on button "Close" at bounding box center [411, 253] width 19 height 11
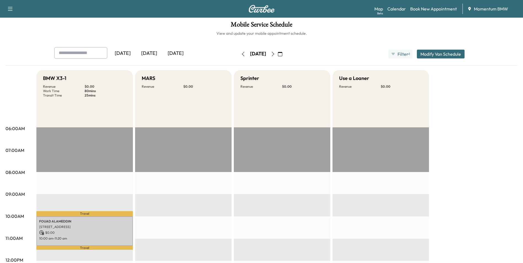
scroll to position [0, 0]
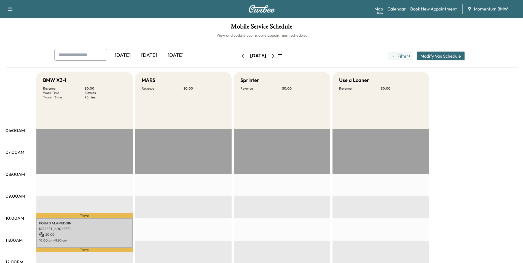
click at [241, 55] on icon "button" at bounding box center [243, 56] width 4 height 4
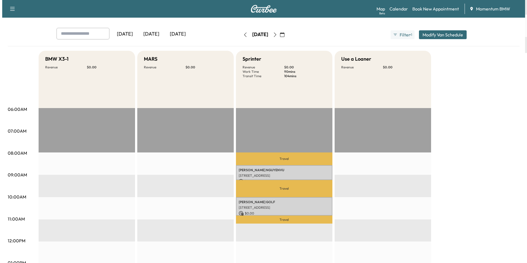
scroll to position [83, 0]
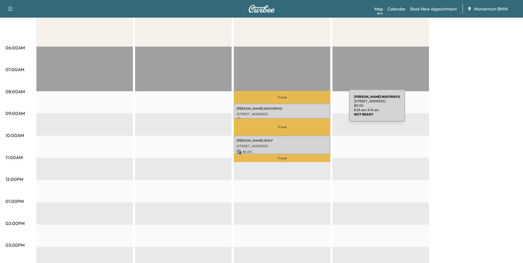
click at [307, 109] on p "[PERSON_NAME]" at bounding box center [282, 108] width 91 height 4
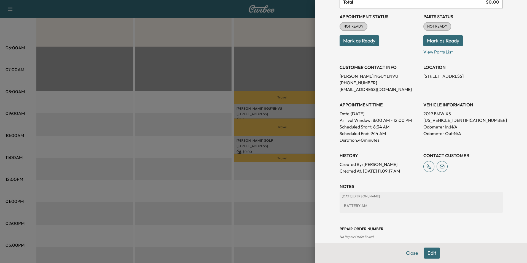
scroll to position [63, 0]
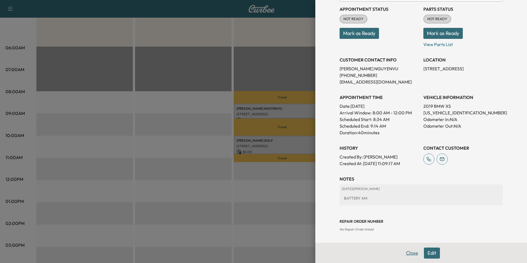
click at [413, 257] on button "Close" at bounding box center [411, 253] width 19 height 11
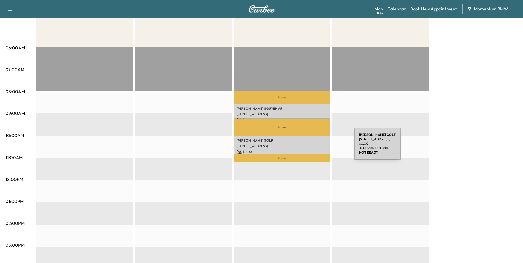
click at [312, 147] on p "[STREET_ADDRESS]" at bounding box center [282, 146] width 91 height 4
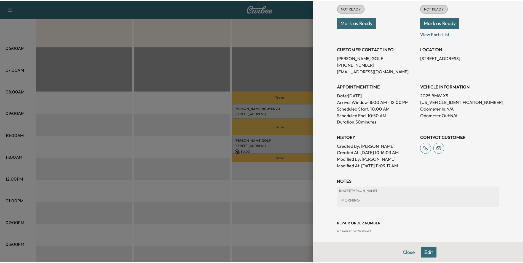
scroll to position [77, 0]
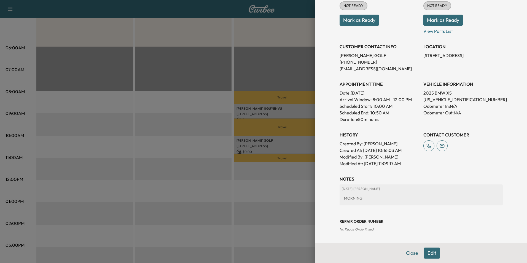
click at [408, 255] on button "Close" at bounding box center [411, 253] width 19 height 11
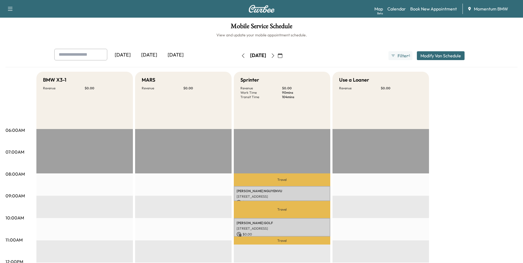
scroll to position [0, 0]
click at [275, 55] on icon "button" at bounding box center [273, 56] width 4 height 4
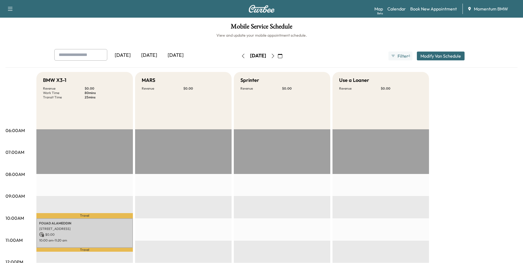
click at [275, 55] on icon "button" at bounding box center [273, 56] width 4 height 4
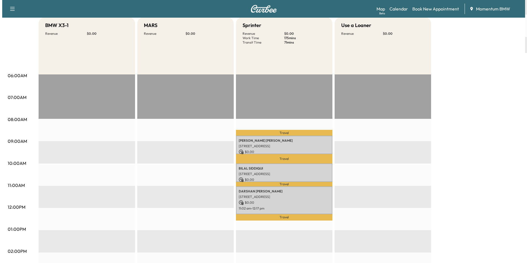
scroll to position [55, 0]
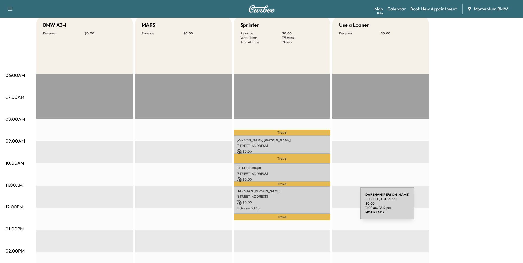
click at [319, 207] on p "11:02 am - 12:17 pm" at bounding box center [282, 208] width 91 height 4
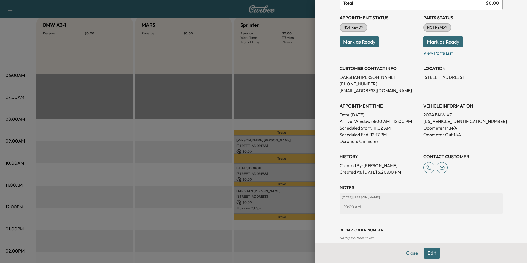
scroll to position [70, 0]
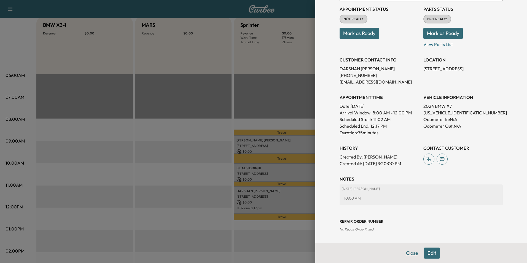
click at [409, 253] on button "Close" at bounding box center [411, 253] width 19 height 11
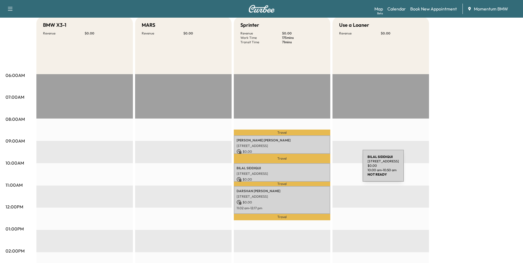
click at [321, 169] on p "[PERSON_NAME]" at bounding box center [282, 168] width 91 height 4
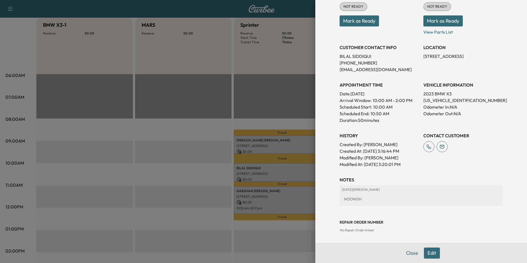
scroll to position [77, 0]
click at [408, 254] on button "Close" at bounding box center [411, 253] width 19 height 11
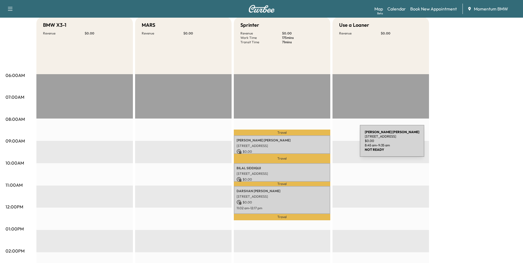
click at [318, 144] on p "[STREET_ADDRESS]" at bounding box center [282, 146] width 91 height 4
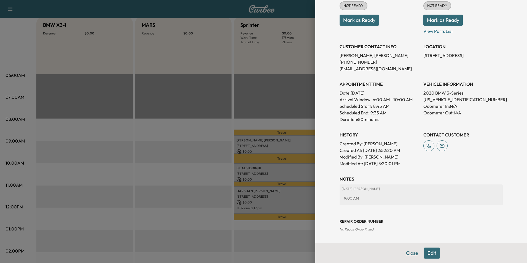
click at [406, 253] on button "Close" at bounding box center [411, 253] width 19 height 11
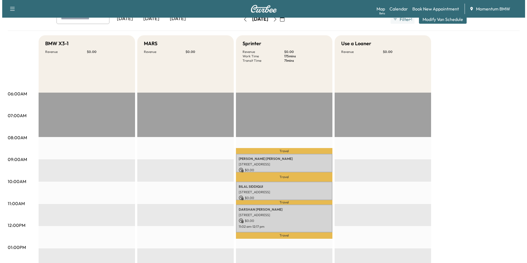
scroll to position [0, 0]
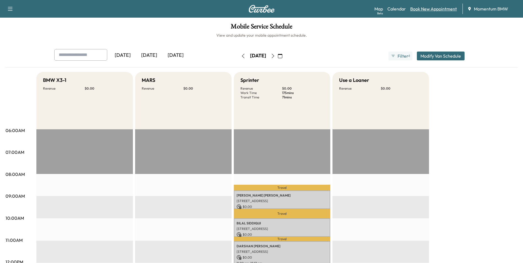
click at [439, 11] on link "Book New Appointment" at bounding box center [433, 9] width 47 height 7
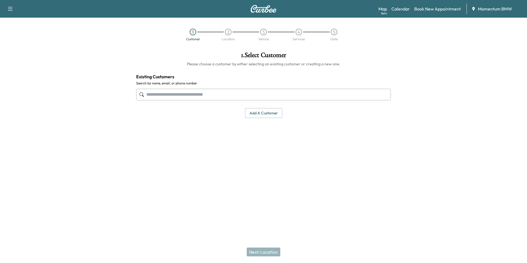
click at [227, 95] on input "text" at bounding box center [263, 95] width 255 height 12
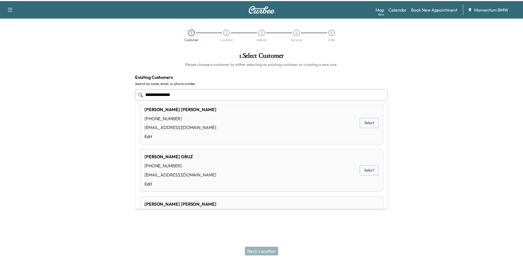
scroll to position [248, 0]
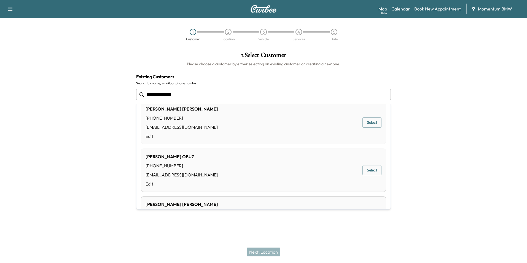
type input "**********"
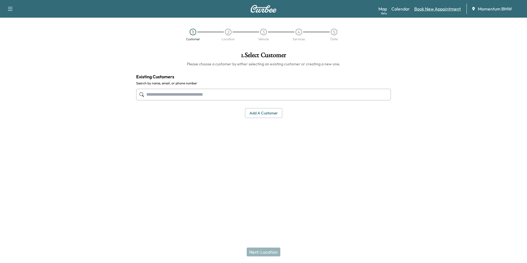
click at [437, 10] on link "Book New Appointment" at bounding box center [437, 9] width 47 height 7
click at [270, 114] on button "Add a customer" at bounding box center [263, 113] width 37 height 10
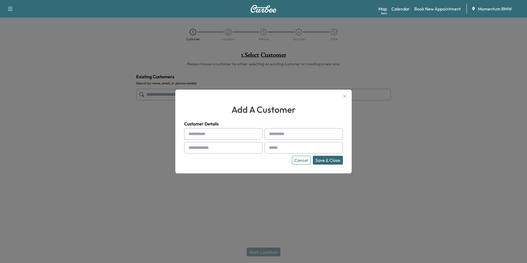
click at [214, 136] on input "text" at bounding box center [223, 134] width 78 height 12
type input "*******"
type input "**********"
click at [317, 149] on input "text" at bounding box center [304, 148] width 78 height 12
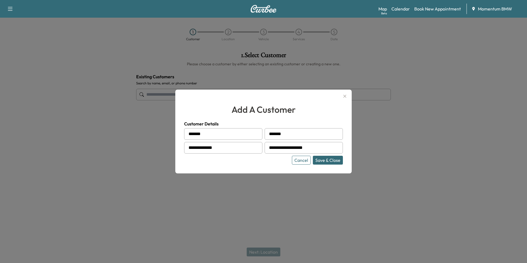
type input "**********"
click at [328, 158] on button "Save & Close" at bounding box center [328, 160] width 30 height 9
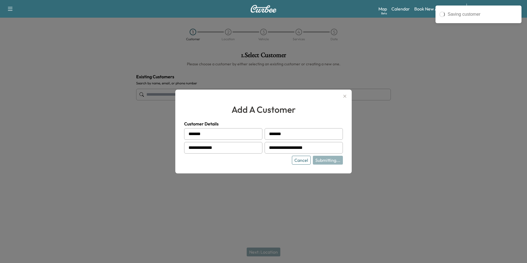
type input "**********"
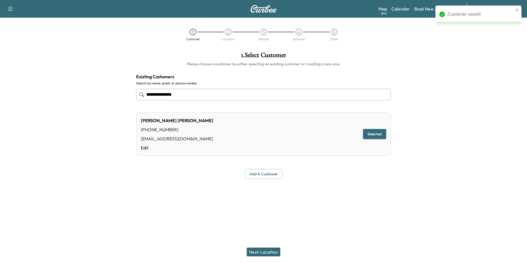
click at [270, 252] on button "Next: Location" at bounding box center [264, 252] width 34 height 9
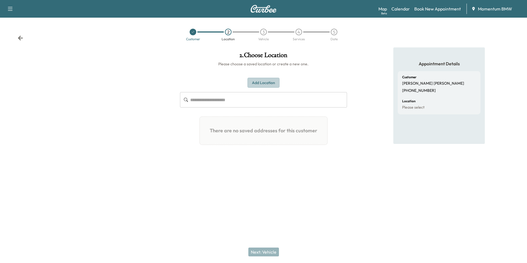
click at [265, 84] on button "Add Location" at bounding box center [264, 83] width 32 height 10
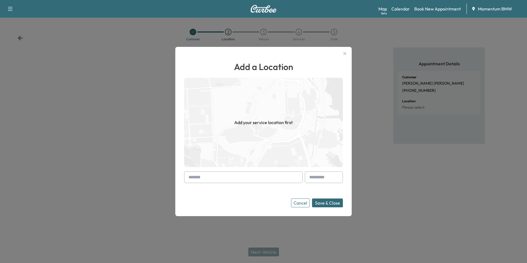
click at [230, 178] on input "text" at bounding box center [243, 177] width 119 height 12
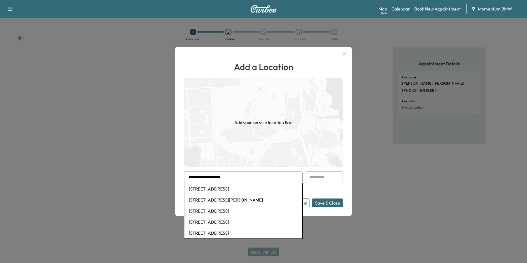
click at [236, 190] on li "[STREET_ADDRESS]" at bounding box center [243, 188] width 118 height 11
type input "**********"
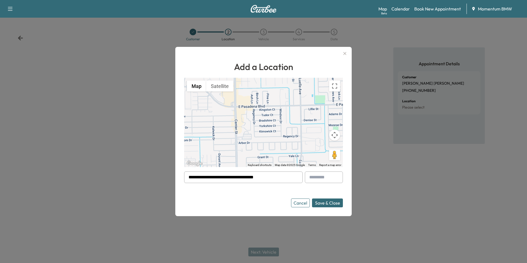
click at [327, 203] on button "Save & Close" at bounding box center [327, 202] width 31 height 9
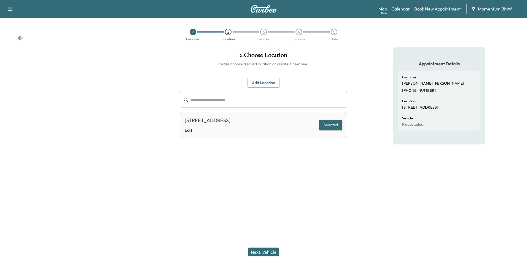
click at [268, 251] on button "Next: Vehicle" at bounding box center [263, 252] width 31 height 9
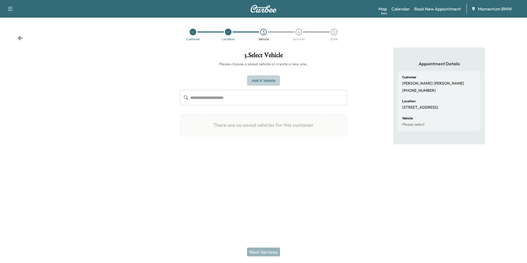
click at [257, 80] on button "Add a Vehicle" at bounding box center [263, 81] width 33 height 10
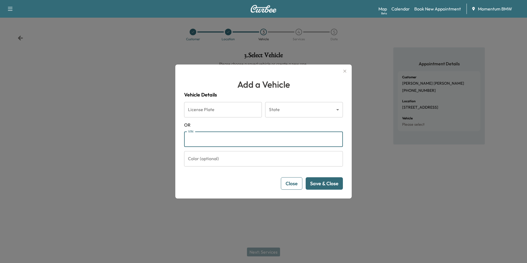
paste input "**********"
type input "**********"
click at [337, 185] on button "Save & Close" at bounding box center [324, 183] width 37 height 12
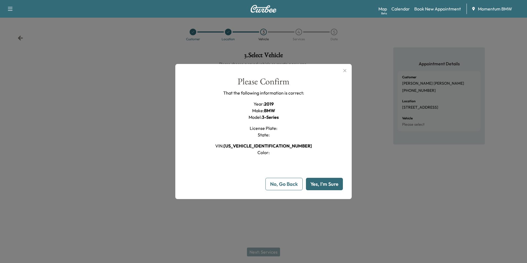
click at [332, 186] on button "Yes, I'm Sure" at bounding box center [324, 184] width 37 height 12
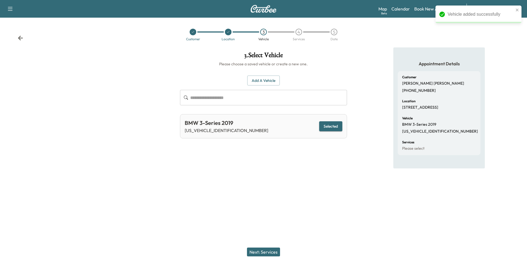
click at [268, 253] on button "Next: Services" at bounding box center [263, 252] width 33 height 9
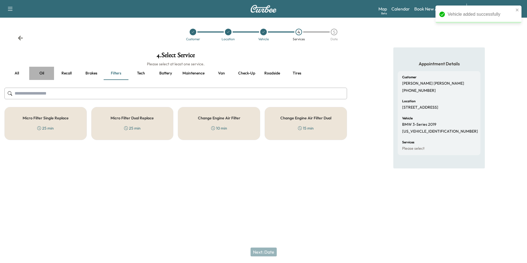
click at [41, 73] on button "Oil" at bounding box center [41, 73] width 25 height 13
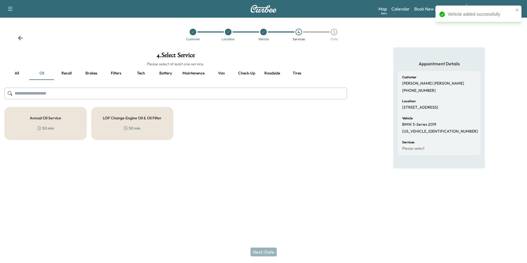
click at [58, 118] on h5 "Annual Oil Service" at bounding box center [45, 118] width 31 height 4
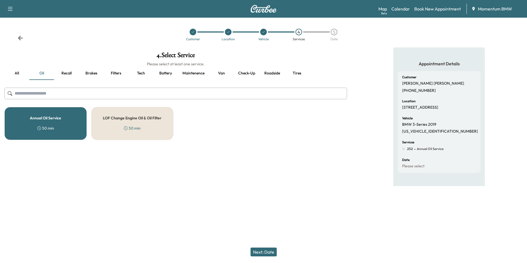
click at [118, 73] on button "Filters" at bounding box center [116, 73] width 25 height 13
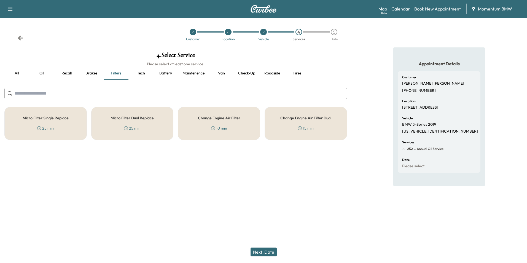
click at [59, 125] on div "Micro Filter Single Replace 25 min" at bounding box center [45, 123] width 82 height 33
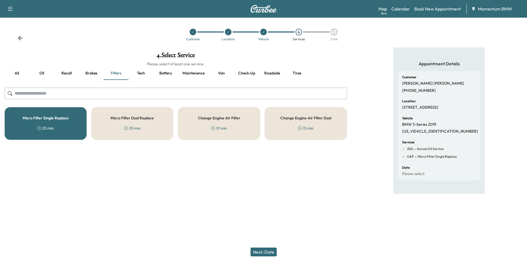
click at [268, 252] on button "Next: Date" at bounding box center [264, 252] width 26 height 9
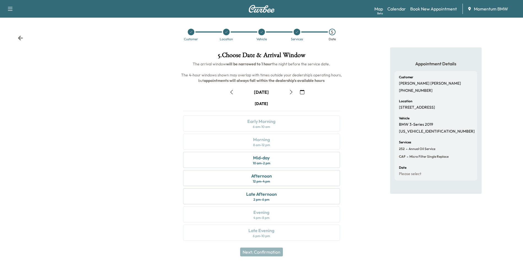
click at [292, 92] on icon "button" at bounding box center [291, 92] width 4 height 4
click at [252, 175] on div "Afternoon" at bounding box center [261, 176] width 21 height 7
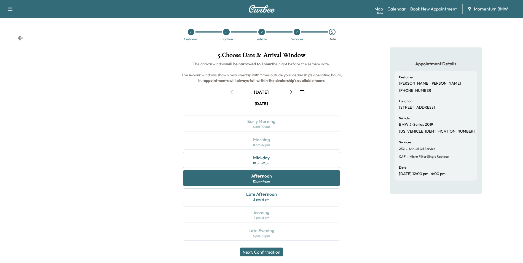
click at [264, 253] on button "Next: Confirmation" at bounding box center [261, 252] width 43 height 9
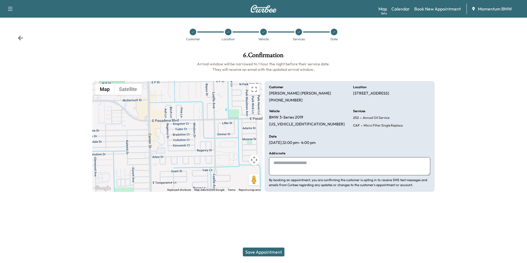
click at [305, 168] on textarea at bounding box center [349, 166] width 161 height 18
type textarea "*******"
click at [275, 252] on button "Save Appointment" at bounding box center [264, 252] width 42 height 9
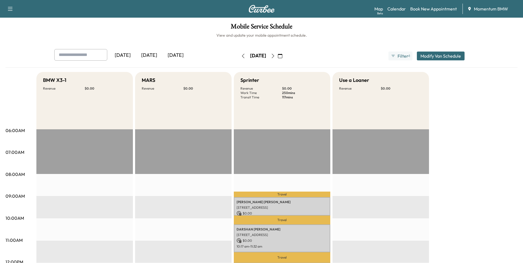
click at [241, 56] on icon "button" at bounding box center [243, 56] width 4 height 4
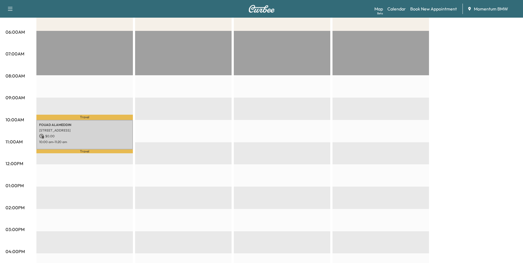
scroll to position [110, 0]
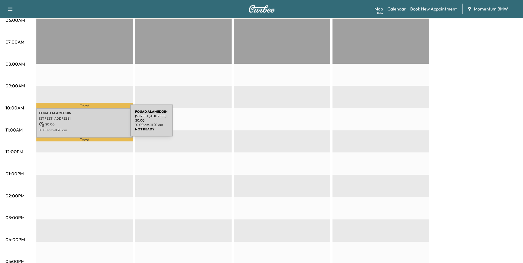
click at [89, 124] on p "$ 0.00" at bounding box center [84, 124] width 91 height 5
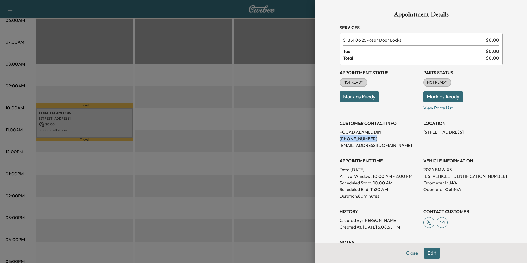
drag, startPoint x: 363, startPoint y: 139, endPoint x: 335, endPoint y: 139, distance: 27.6
click at [340, 139] on p "[PHONE_NUMBER]" at bounding box center [379, 138] width 79 height 7
drag, startPoint x: 335, startPoint y: 139, endPoint x: 359, endPoint y: 140, distance: 23.2
copy p "[PHONE_NUMBER]"
drag, startPoint x: 409, startPoint y: 255, endPoint x: 435, endPoint y: 250, distance: 27.2
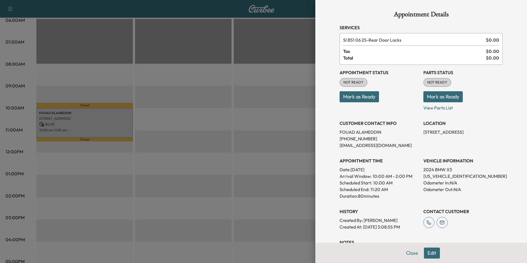
click at [410, 254] on button "Close" at bounding box center [411, 253] width 19 height 11
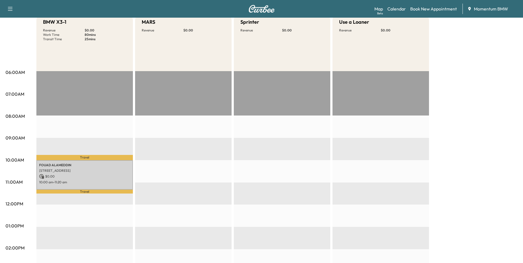
scroll to position [0, 0]
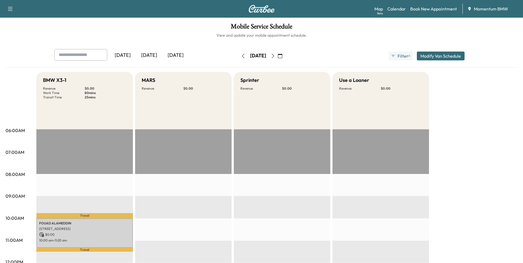
click at [241, 56] on icon "button" at bounding box center [243, 56] width 4 height 4
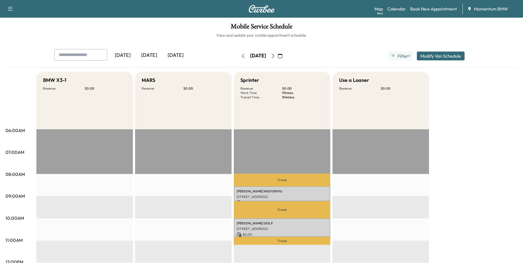
click at [241, 57] on icon "button" at bounding box center [243, 56] width 4 height 4
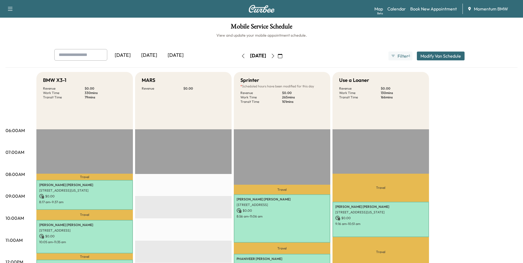
click at [282, 55] on icon "button" at bounding box center [280, 56] width 4 height 4
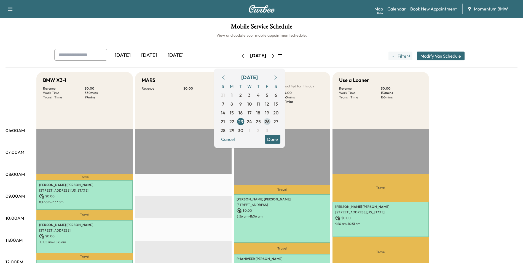
click at [270, 123] on span "26" at bounding box center [267, 121] width 5 height 7
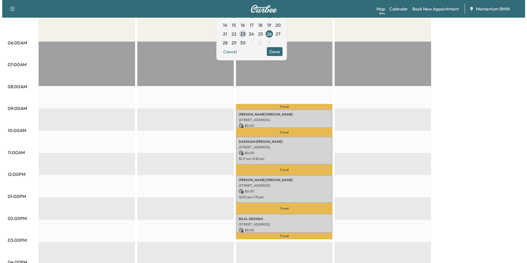
scroll to position [110, 0]
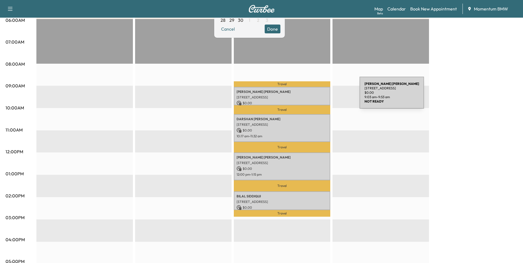
click at [318, 96] on p "[STREET_ADDRESS]" at bounding box center [282, 97] width 91 height 4
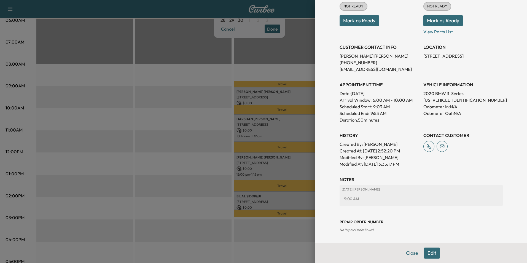
scroll to position [77, 0]
click at [406, 253] on button "Close" at bounding box center [411, 253] width 19 height 11
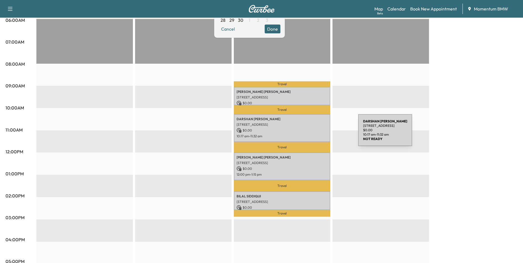
click at [317, 134] on p "10:17 am - 11:32 am" at bounding box center [282, 136] width 91 height 4
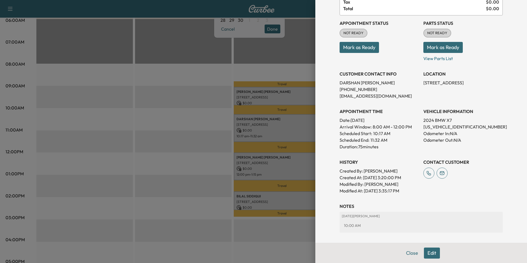
scroll to position [83, 0]
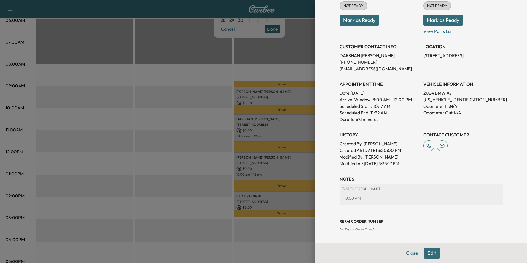
click at [402, 251] on button "Close" at bounding box center [411, 253] width 19 height 11
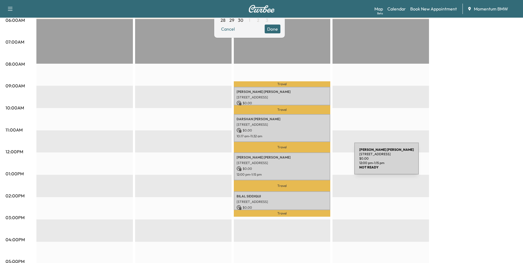
click at [313, 162] on p "[STREET_ADDRESS]" at bounding box center [282, 163] width 91 height 4
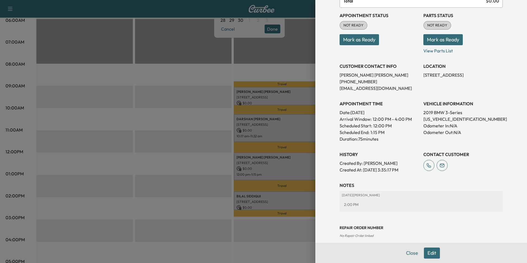
scroll to position [70, 0]
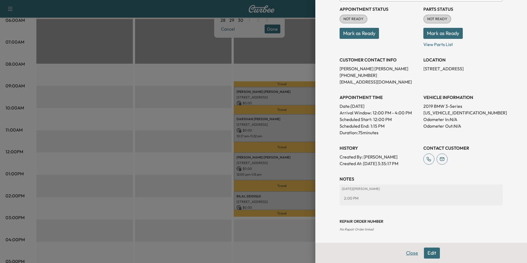
click at [406, 251] on button "Close" at bounding box center [411, 253] width 19 height 11
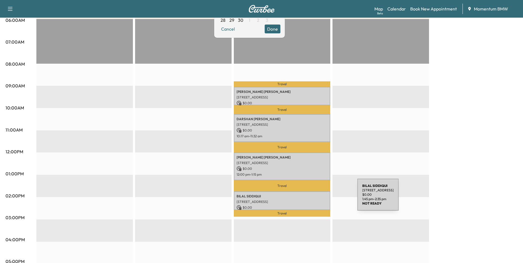
click at [316, 200] on p "[STREET_ADDRESS]" at bounding box center [282, 202] width 91 height 4
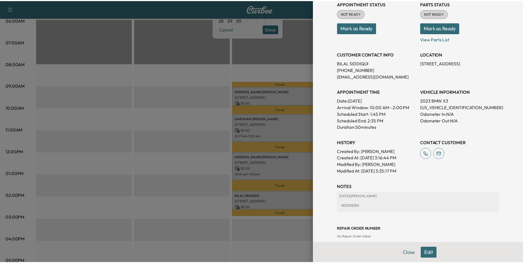
scroll to position [77, 0]
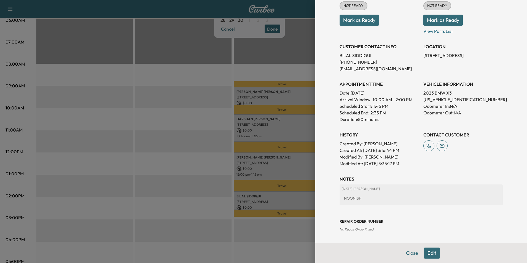
click at [406, 253] on button "Close" at bounding box center [411, 253] width 19 height 11
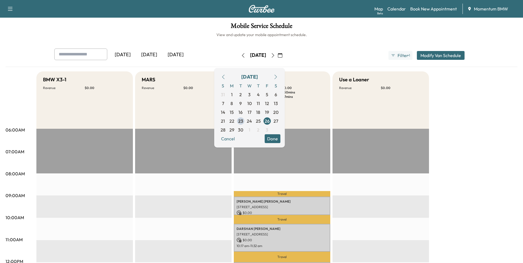
scroll to position [0, 0]
drag, startPoint x: 226, startPoint y: 55, endPoint x: 230, endPoint y: 56, distance: 4.3
click at [241, 55] on icon "button" at bounding box center [243, 56] width 4 height 4
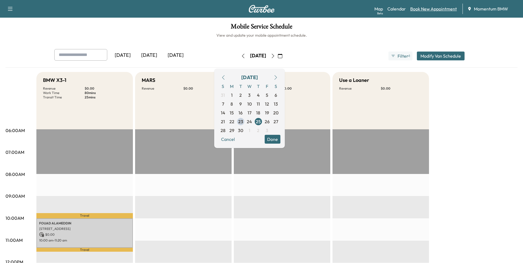
click at [428, 10] on link "Book New Appointment" at bounding box center [433, 9] width 47 height 7
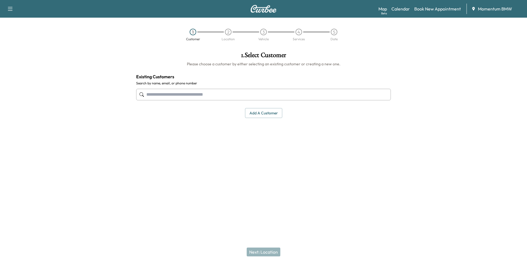
click at [231, 98] on input "text" at bounding box center [263, 95] width 255 height 12
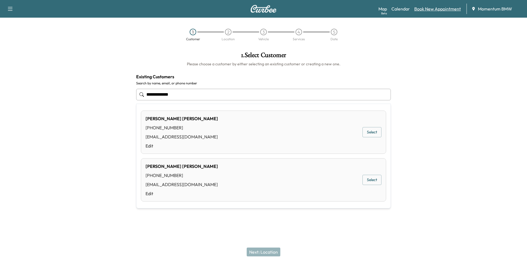
type input "**********"
click at [425, 10] on link "Book New Appointment" at bounding box center [437, 9] width 47 height 7
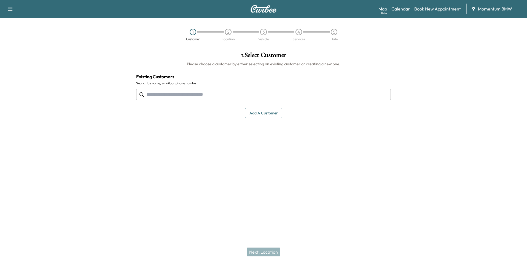
drag, startPoint x: 263, startPoint y: 114, endPoint x: 265, endPoint y: 113, distance: 3.0
click at [264, 114] on button "Add a customer" at bounding box center [263, 113] width 37 height 10
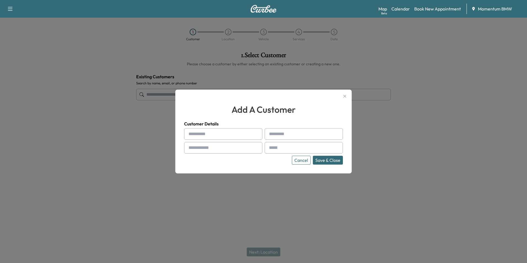
drag, startPoint x: 218, startPoint y: 136, endPoint x: 220, endPoint y: 138, distance: 3.0
click at [218, 136] on input "text" at bounding box center [223, 134] width 78 height 12
type input "******"
type input "**********"
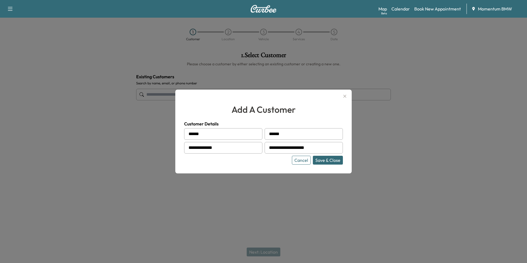
type input "**********"
click at [327, 160] on button "Save & Close" at bounding box center [328, 160] width 30 height 9
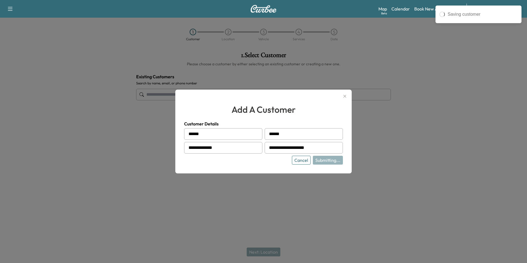
type input "**********"
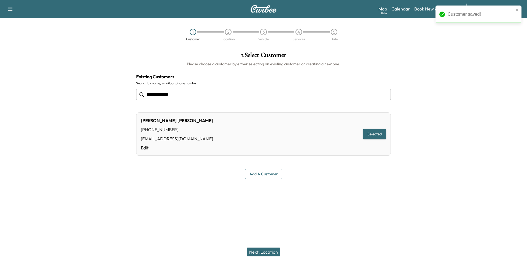
click at [268, 252] on button "Next: Location" at bounding box center [264, 252] width 34 height 9
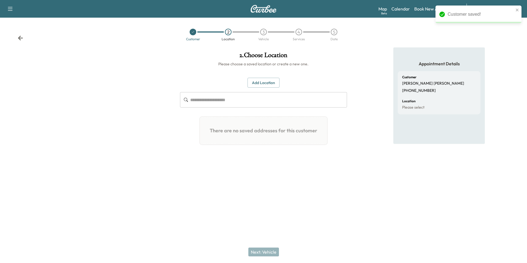
click at [264, 78] on button "Add Location" at bounding box center [264, 83] width 32 height 10
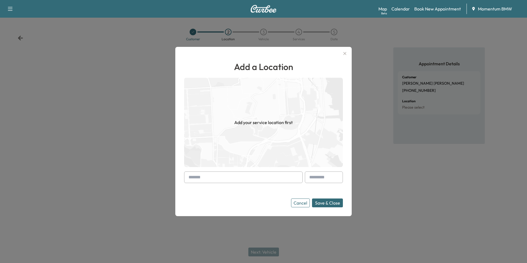
click at [236, 179] on input "text" at bounding box center [243, 177] width 119 height 12
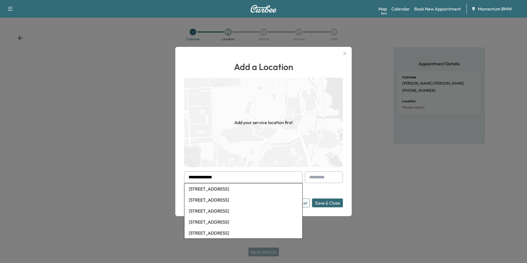
click at [245, 188] on li "[STREET_ADDRESS]" at bounding box center [243, 188] width 118 height 11
type input "**********"
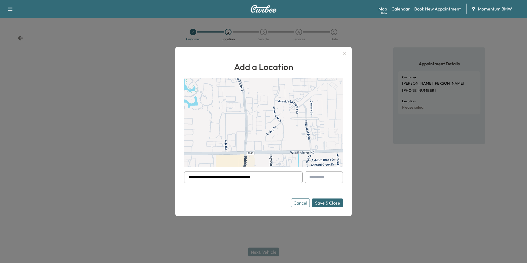
click at [329, 205] on button "Save & Close" at bounding box center [327, 202] width 31 height 9
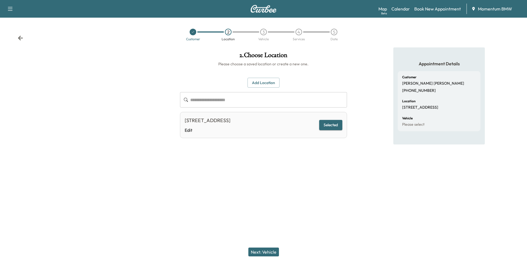
click at [263, 253] on button "Next: Vehicle" at bounding box center [263, 252] width 31 height 9
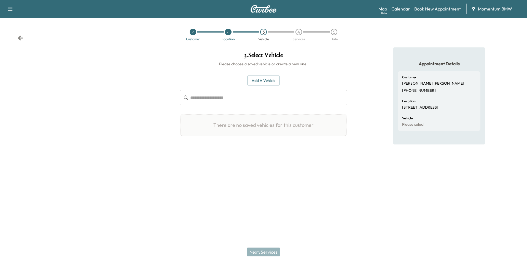
click at [272, 82] on button "Add a Vehicle" at bounding box center [263, 81] width 33 height 10
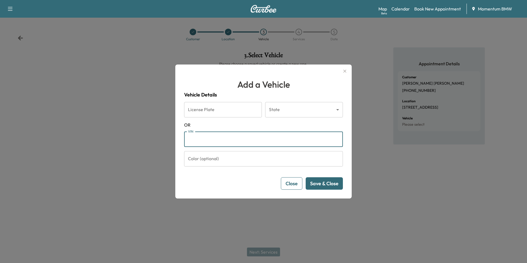
paste input "**********"
type input "**********"
click at [334, 186] on button "Save & Close" at bounding box center [324, 183] width 37 height 12
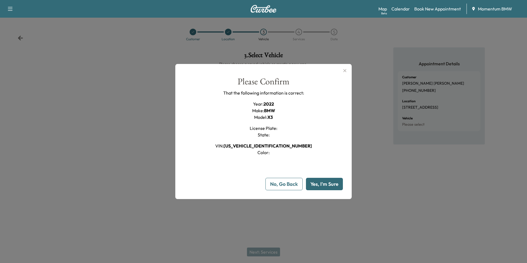
click at [333, 185] on button "Yes, I'm Sure" at bounding box center [324, 184] width 37 height 12
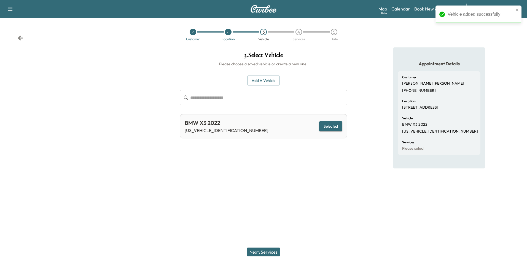
click at [273, 251] on button "Next: Services" at bounding box center [263, 252] width 33 height 9
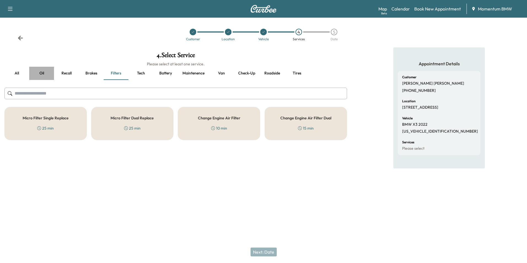
click at [42, 73] on button "Oil" at bounding box center [41, 73] width 25 height 13
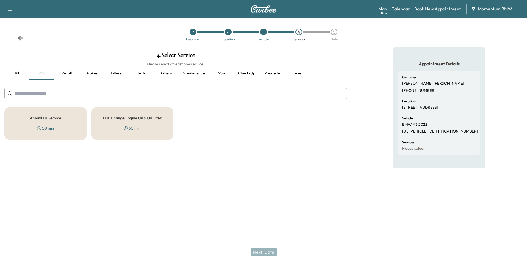
click at [56, 116] on h5 "Annual Oil Service" at bounding box center [45, 118] width 31 height 4
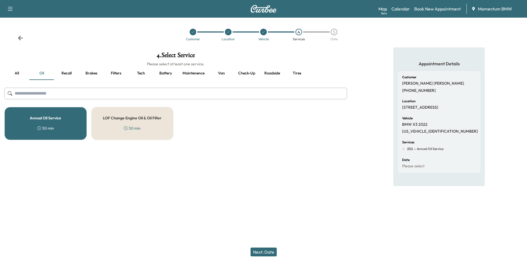
click at [271, 251] on button "Next: Date" at bounding box center [264, 252] width 26 height 9
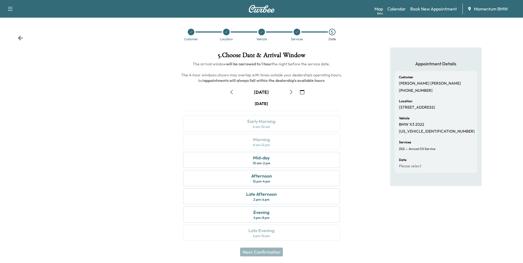
click at [302, 90] on icon "button" at bounding box center [302, 92] width 4 height 4
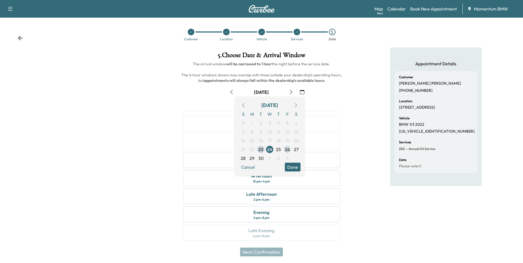
click at [290, 151] on span "26" at bounding box center [287, 149] width 9 height 9
drag, startPoint x: 294, startPoint y: 169, endPoint x: 329, endPoint y: 172, distance: 34.9
click at [294, 169] on button "Done" at bounding box center [293, 167] width 16 height 9
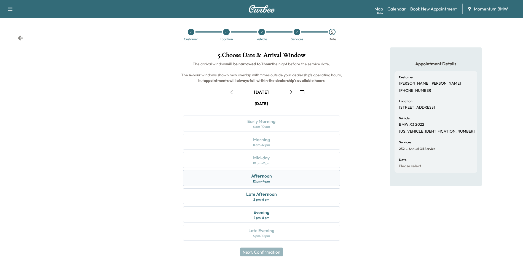
click at [284, 179] on div "Afternoon 12 pm - 4 pm" at bounding box center [261, 178] width 157 height 16
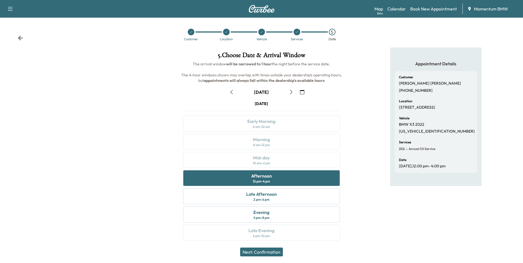
click at [266, 253] on button "Next: Confirmation" at bounding box center [261, 252] width 43 height 9
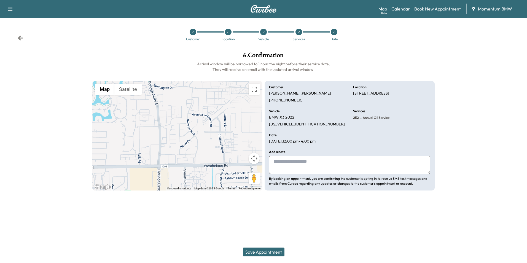
click at [310, 162] on textarea at bounding box center [349, 165] width 161 height 18
type textarea "**********"
click at [267, 254] on button "Save Appointment" at bounding box center [264, 252] width 42 height 9
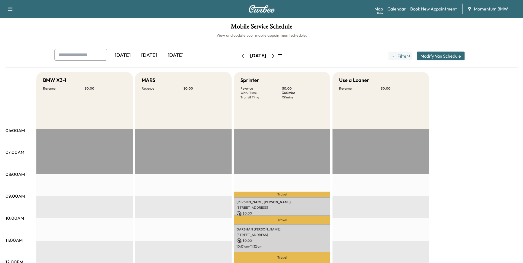
click at [238, 53] on button "button" at bounding box center [242, 56] width 9 height 9
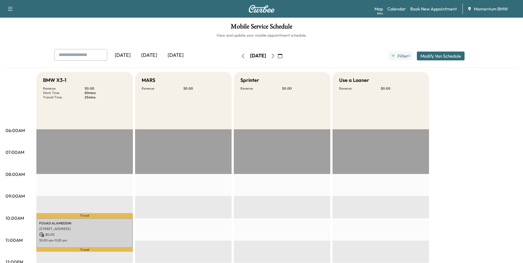
click at [282, 56] on icon "button" at bounding box center [280, 56] width 4 height 4
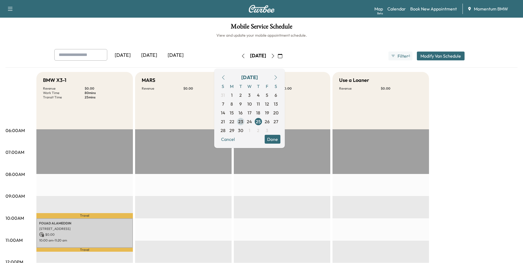
click at [243, 122] on span "23" at bounding box center [240, 121] width 5 height 7
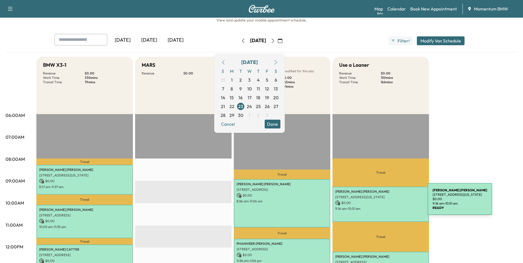
scroll to position [28, 0]
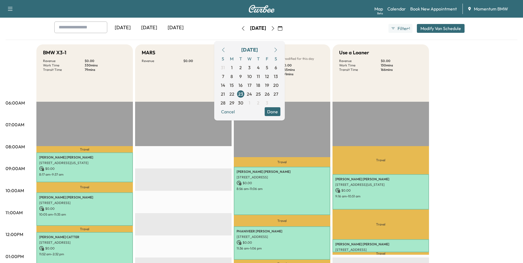
click at [466, 106] on div "BMW X3-1 Revenue $ 0.00 Work Time 330 mins Transit Time 79 mins Travel [PERSON_…" at bounding box center [276, 251] width 481 height 414
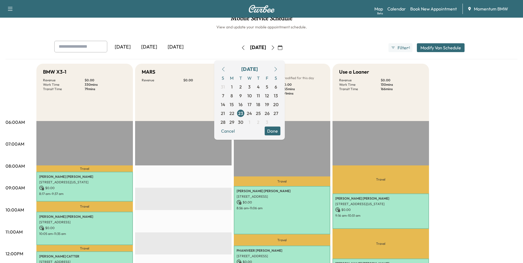
scroll to position [0, 0]
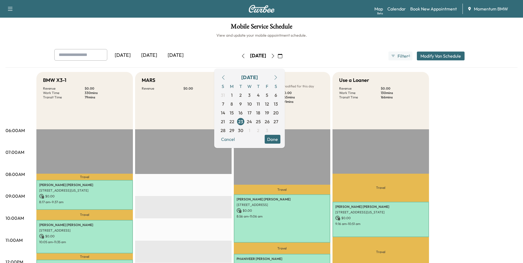
click at [278, 79] on icon "button" at bounding box center [275, 77] width 4 height 4
click at [280, 141] on button "Done" at bounding box center [273, 139] width 16 height 9
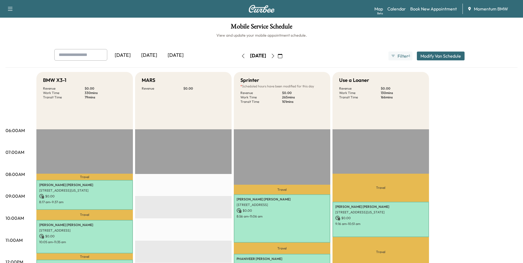
click at [275, 55] on icon "button" at bounding box center [273, 56] width 4 height 4
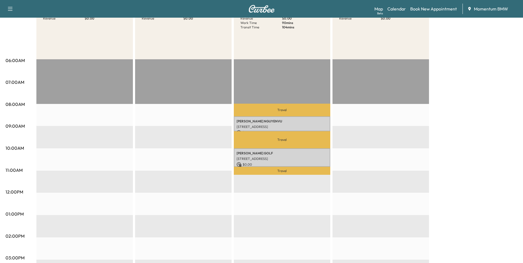
scroll to position [83, 0]
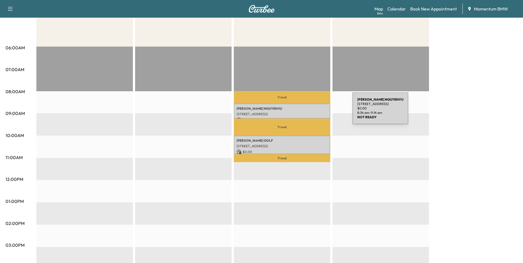
click at [311, 112] on p "[STREET_ADDRESS]" at bounding box center [282, 114] width 91 height 4
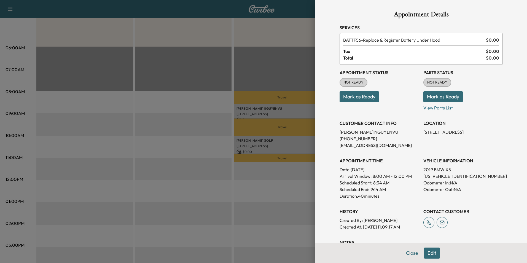
drag, startPoint x: 409, startPoint y: 251, endPoint x: 401, endPoint y: 250, distance: 7.5
click at [409, 252] on button "Close" at bounding box center [411, 253] width 19 height 11
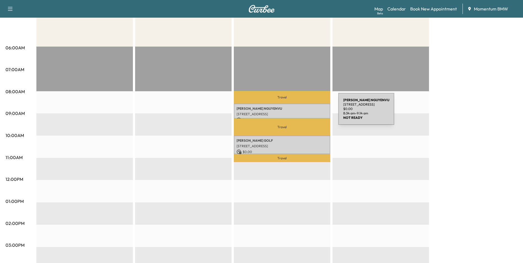
click at [297, 112] on p "[STREET_ADDRESS]" at bounding box center [282, 114] width 91 height 4
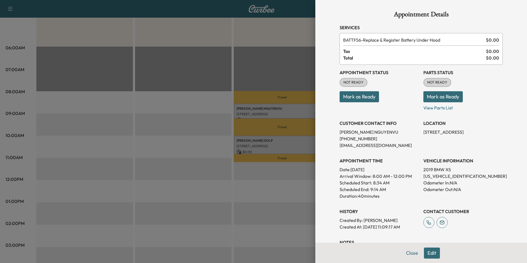
click at [431, 254] on button "Edit" at bounding box center [432, 253] width 16 height 11
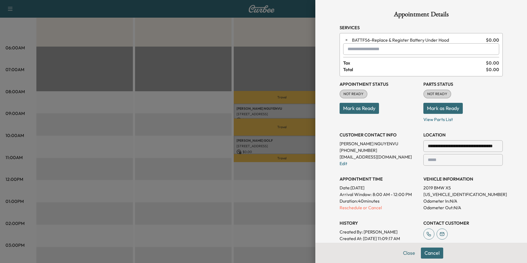
click at [366, 52] on input "text" at bounding box center [421, 49] width 156 height 12
click at [364, 62] on p "X3 - BMW X3-1" at bounding box center [402, 64] width 120 height 8
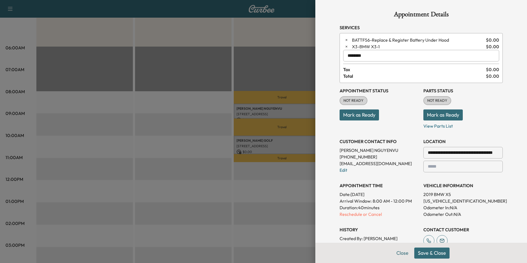
type input "********"
click at [436, 253] on button "Save & Close" at bounding box center [431, 253] width 35 height 11
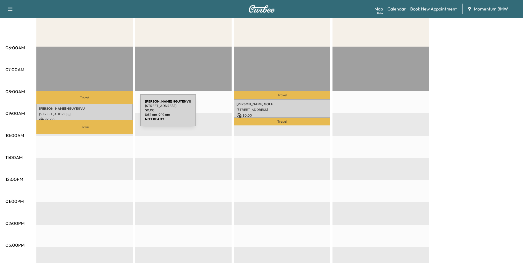
click at [99, 114] on p "[STREET_ADDRESS]" at bounding box center [84, 114] width 91 height 4
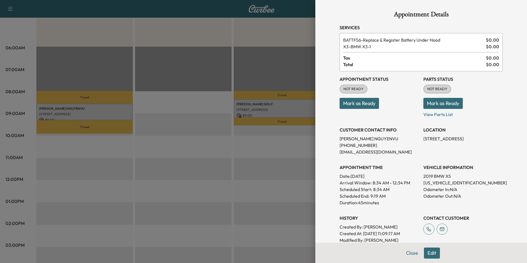
click at [364, 106] on button "Mark as Ready" at bounding box center [359, 103] width 39 height 11
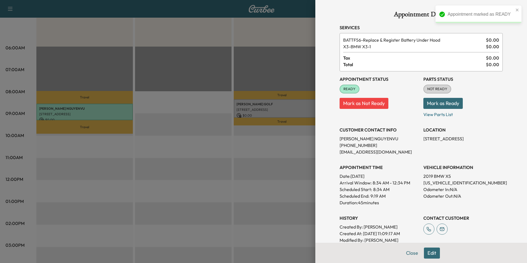
click at [409, 255] on button "Close" at bounding box center [411, 253] width 19 height 11
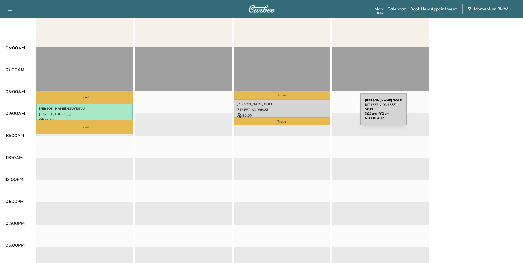
click at [319, 113] on p "$ 0.00" at bounding box center [282, 115] width 91 height 5
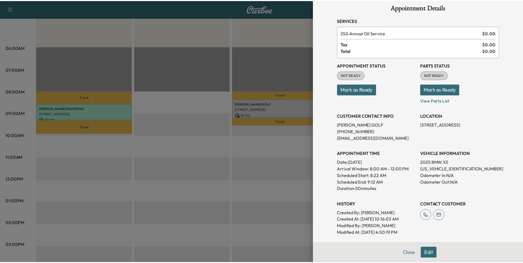
scroll to position [0, 0]
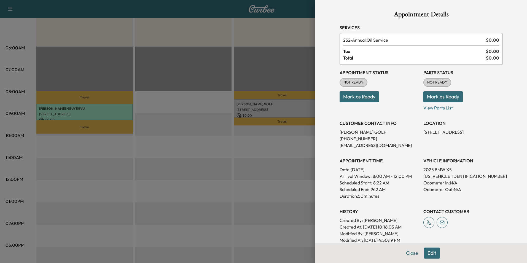
click at [366, 99] on button "Mark as Ready" at bounding box center [359, 96] width 39 height 11
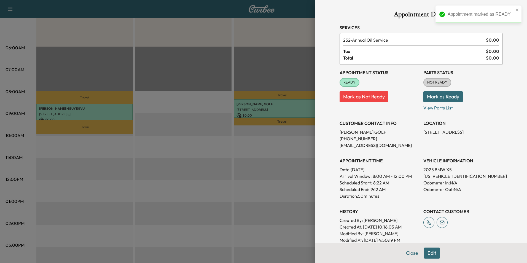
click at [410, 256] on button "Close" at bounding box center [411, 253] width 19 height 11
